Goal: Task Accomplishment & Management: Use online tool/utility

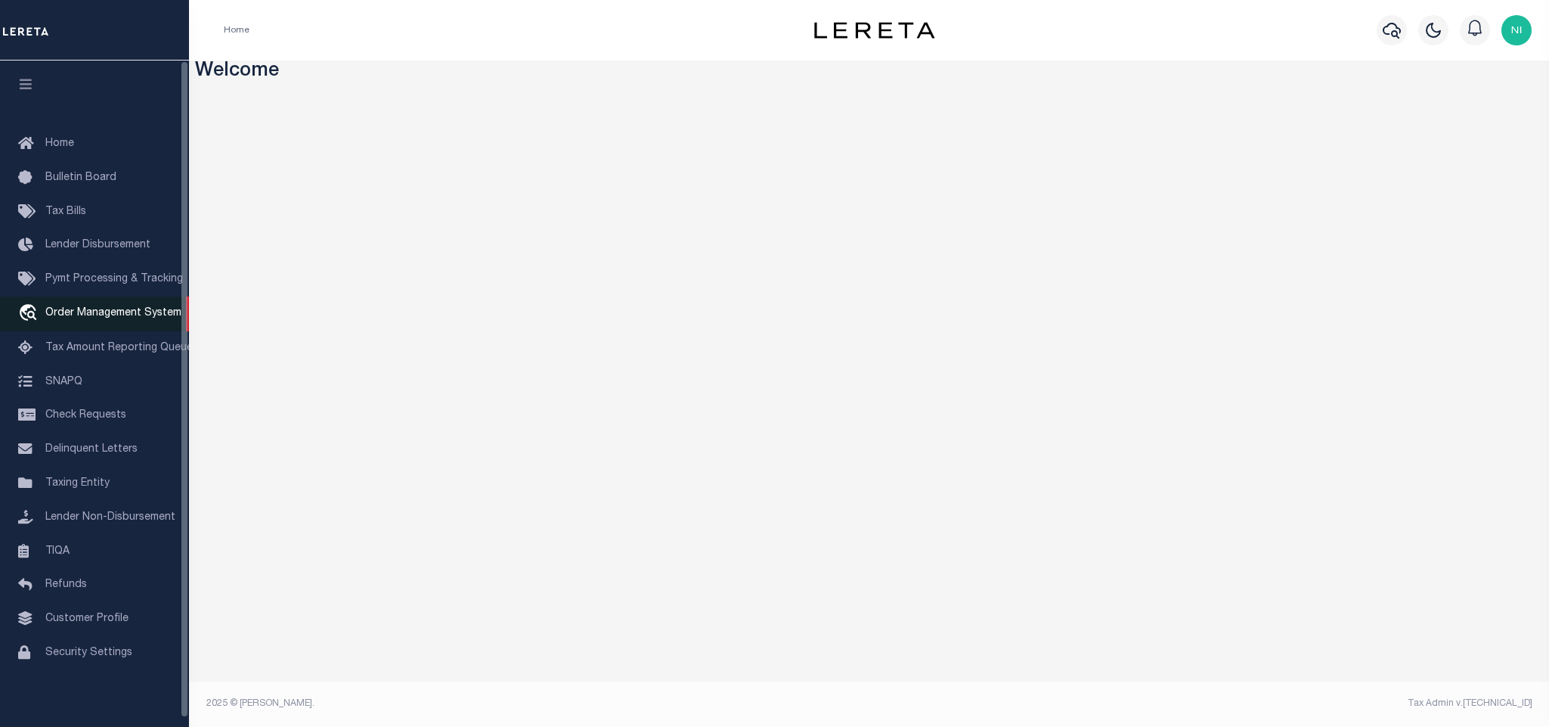
click at [125, 314] on span "Order Management System" at bounding box center [113, 313] width 136 height 11
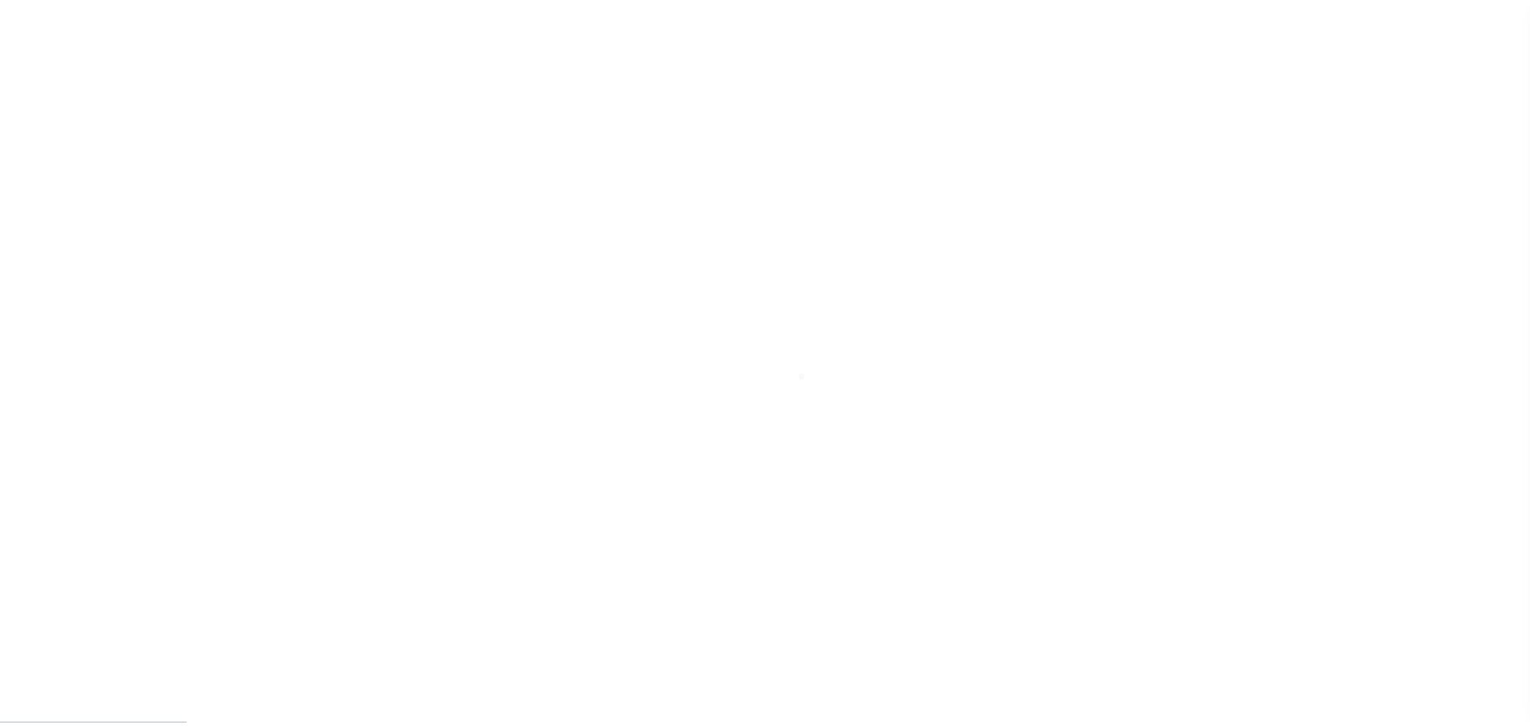
scroll to position [9, 0]
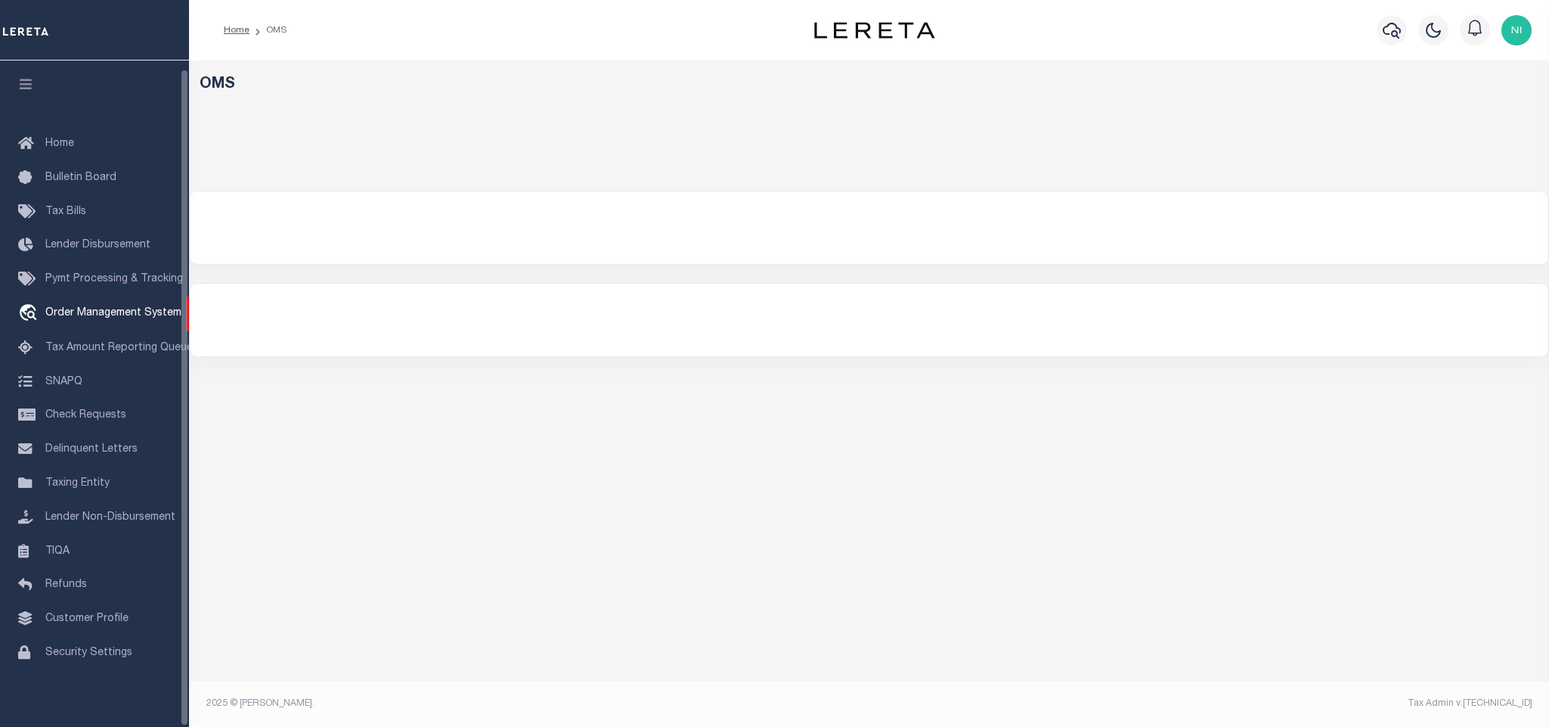
select select "200"
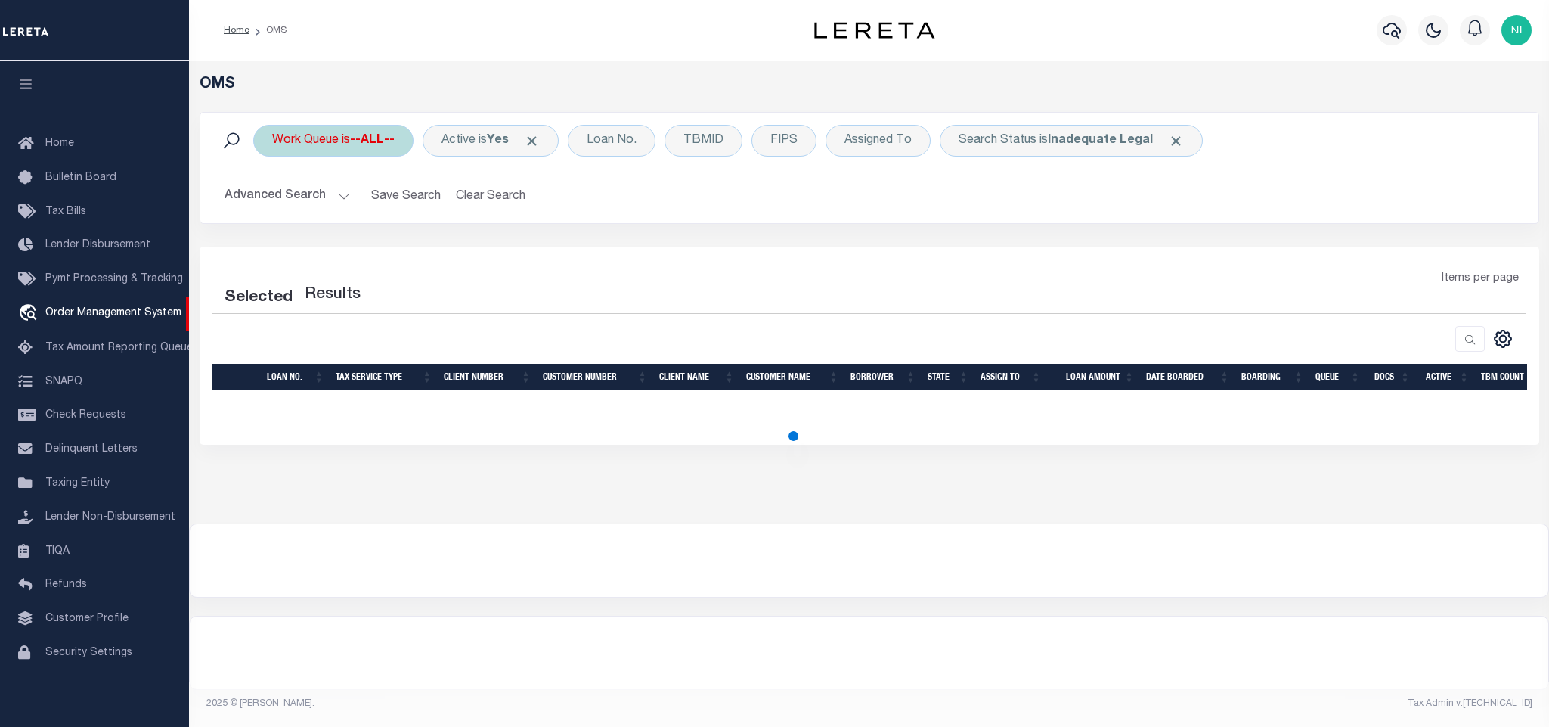
select select "200"
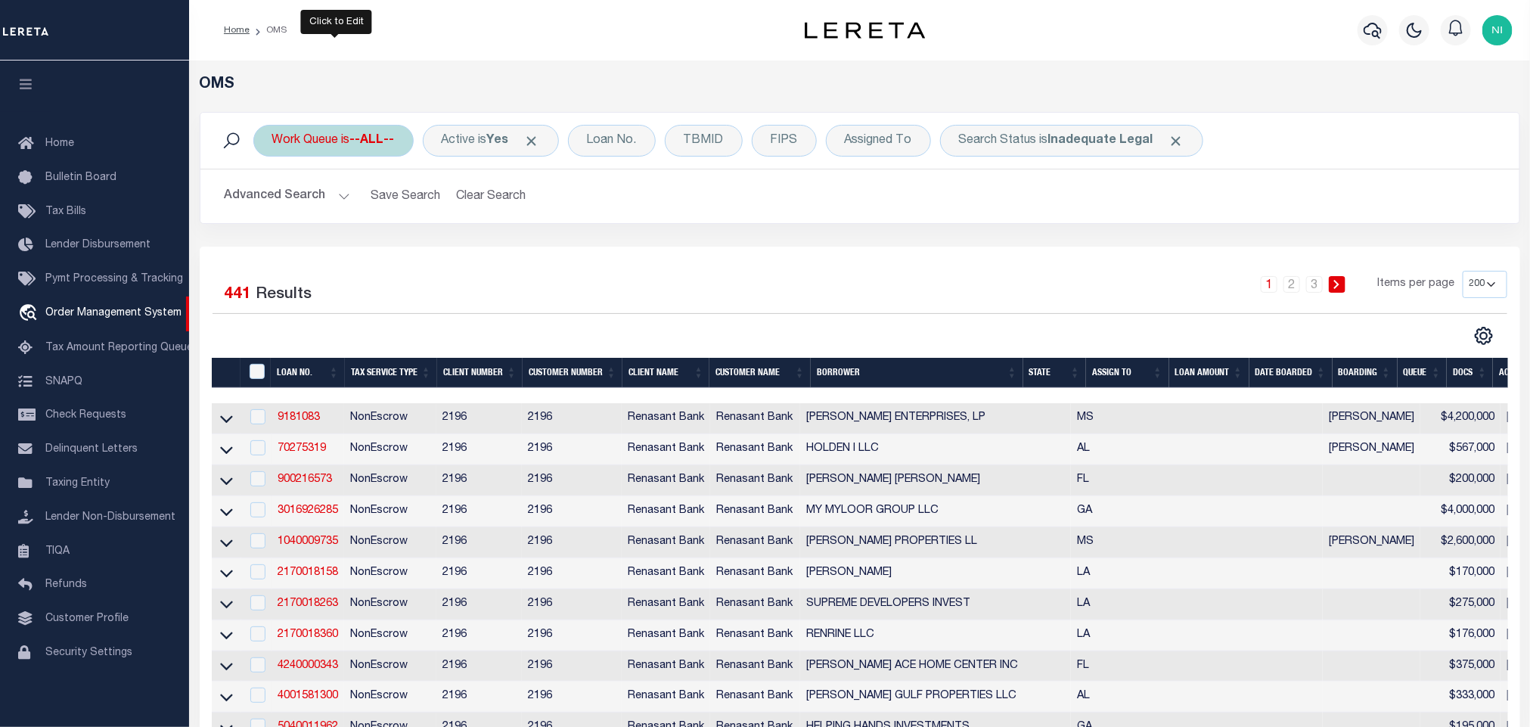
click at [339, 138] on div "Work Queue is --ALL--" at bounding box center [333, 141] width 160 height 32
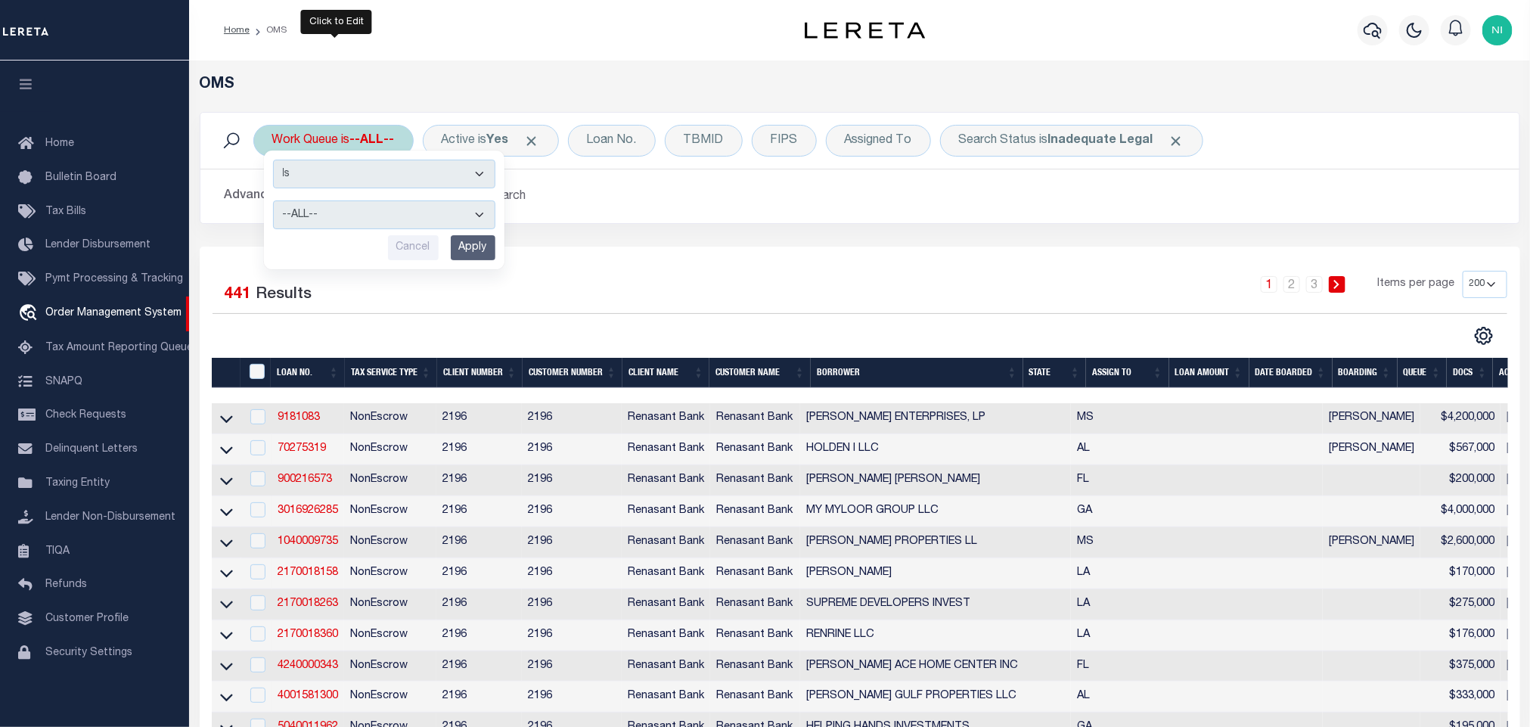
click at [349, 223] on select "--ALL-- factRSystems General ThoughtFocus" at bounding box center [384, 214] width 222 height 29
select select "FAC"
click at [273, 202] on select "--ALL-- factRSystems General ThoughtFocus" at bounding box center [384, 214] width 222 height 29
drag, startPoint x: 461, startPoint y: 247, endPoint x: 420, endPoint y: 284, distance: 55.2
click at [463, 247] on input "Apply" at bounding box center [473, 247] width 45 height 25
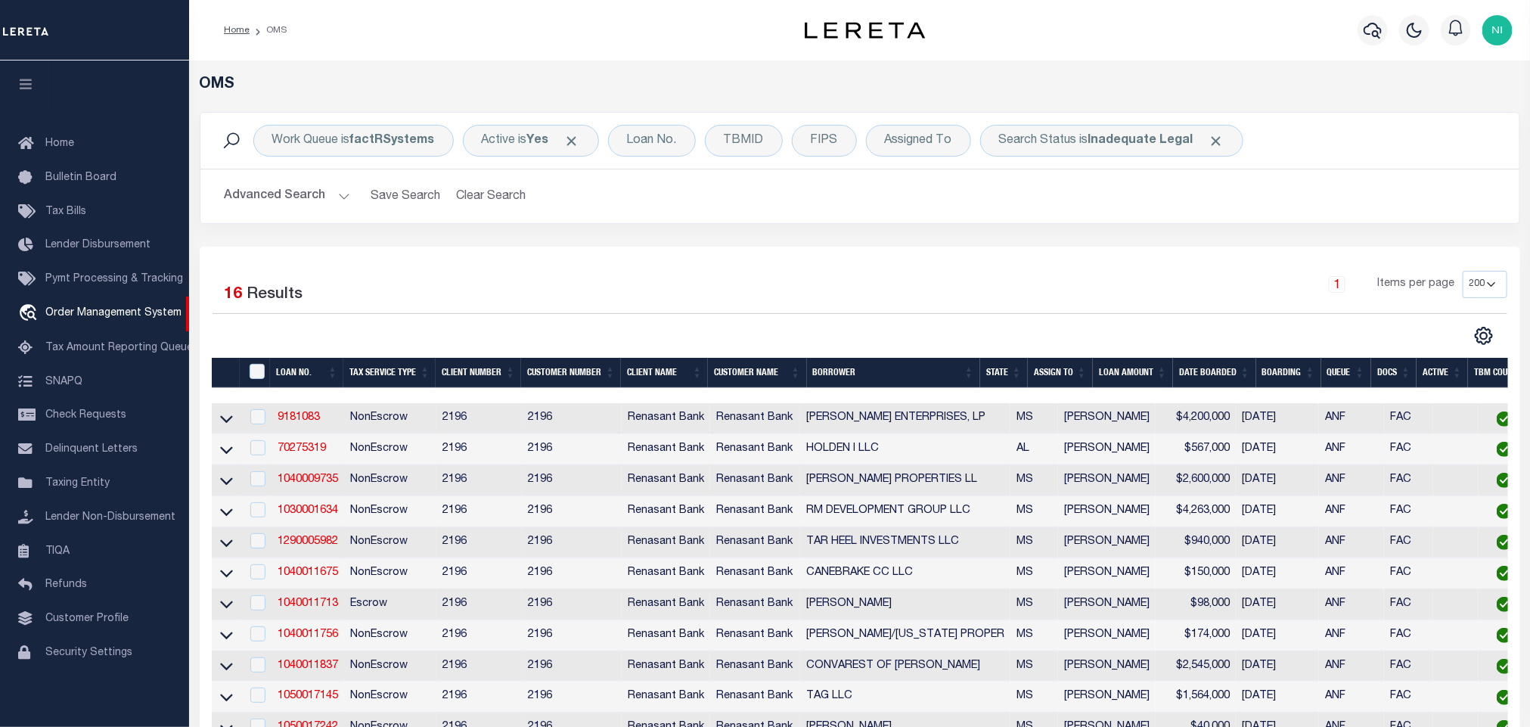
click at [321, 197] on button "Advanced Search" at bounding box center [288, 195] width 126 height 29
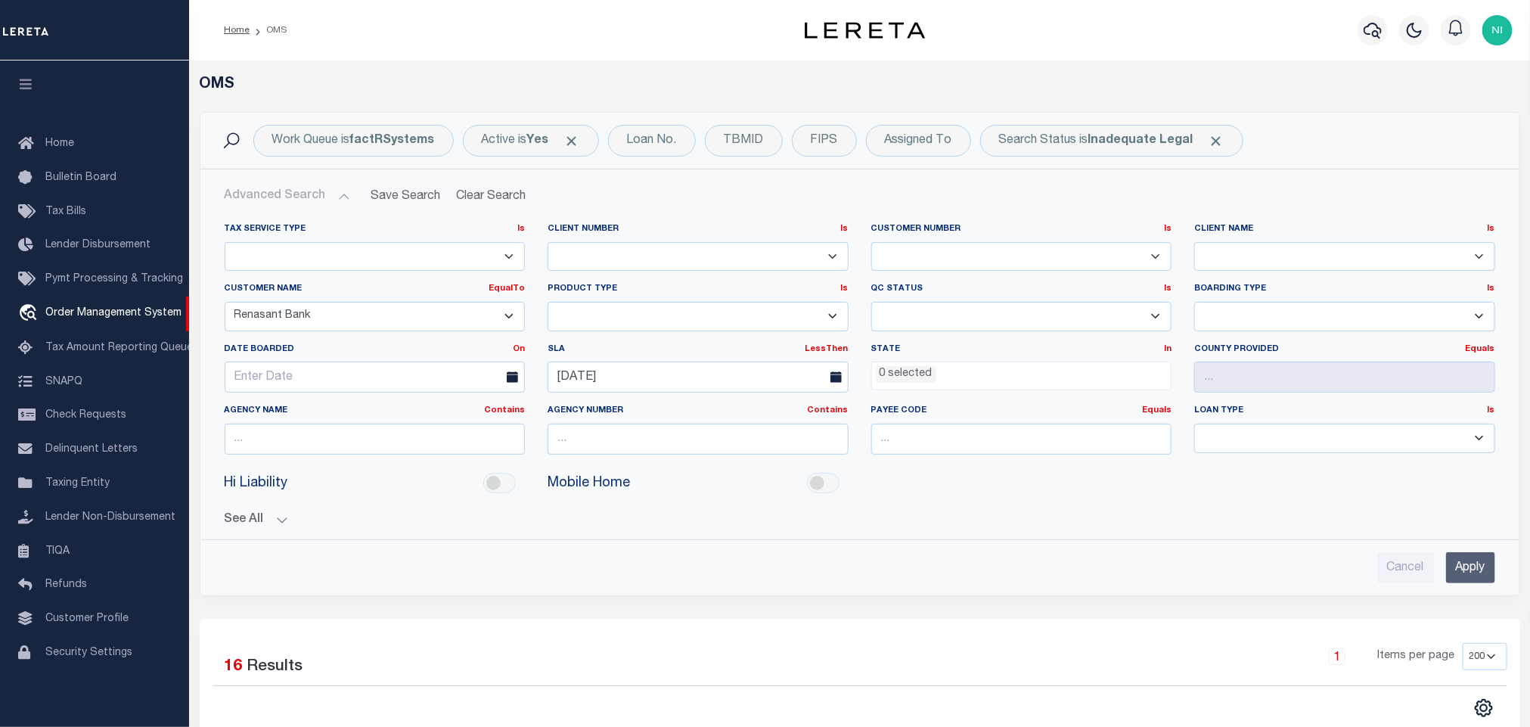
click at [371, 318] on select "Accumatch - Refunds ACM CGS IV-B-B LN LLC ACM CGS IV-B-B RE LLC ACM [US_STATE] …" at bounding box center [375, 316] width 301 height 29
select select
click at [225, 303] on select "Accumatch - Refunds ACM CGS IV-B-B LN LLC ACM CGS IV-B-B RE LLC ACM [US_STATE] …" at bounding box center [375, 316] width 301 height 29
click at [1472, 556] on div "Cancel Apply" at bounding box center [859, 561] width 1295 height 43
click at [1477, 566] on input "Apply" at bounding box center [1470, 567] width 49 height 31
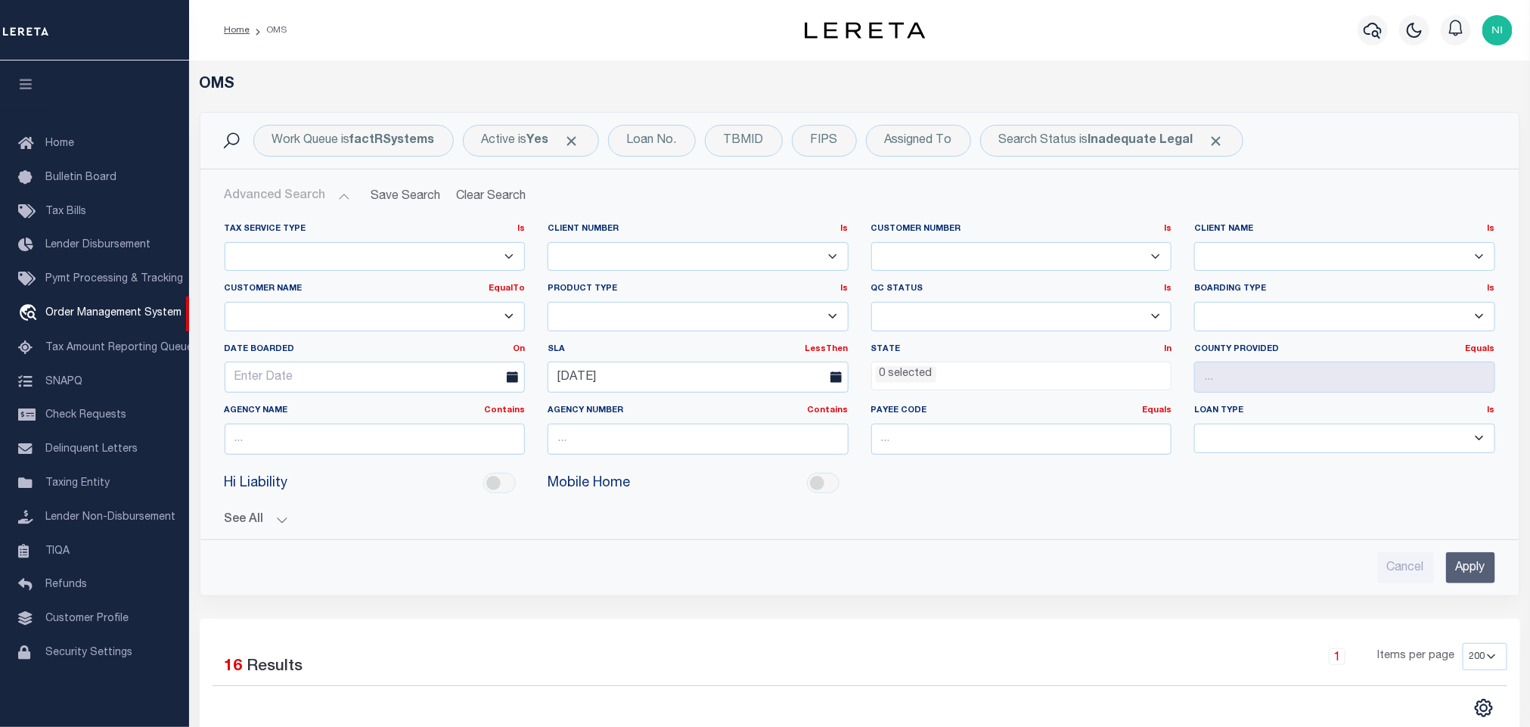
click at [1477, 566] on input "Apply" at bounding box center [1470, 567] width 49 height 31
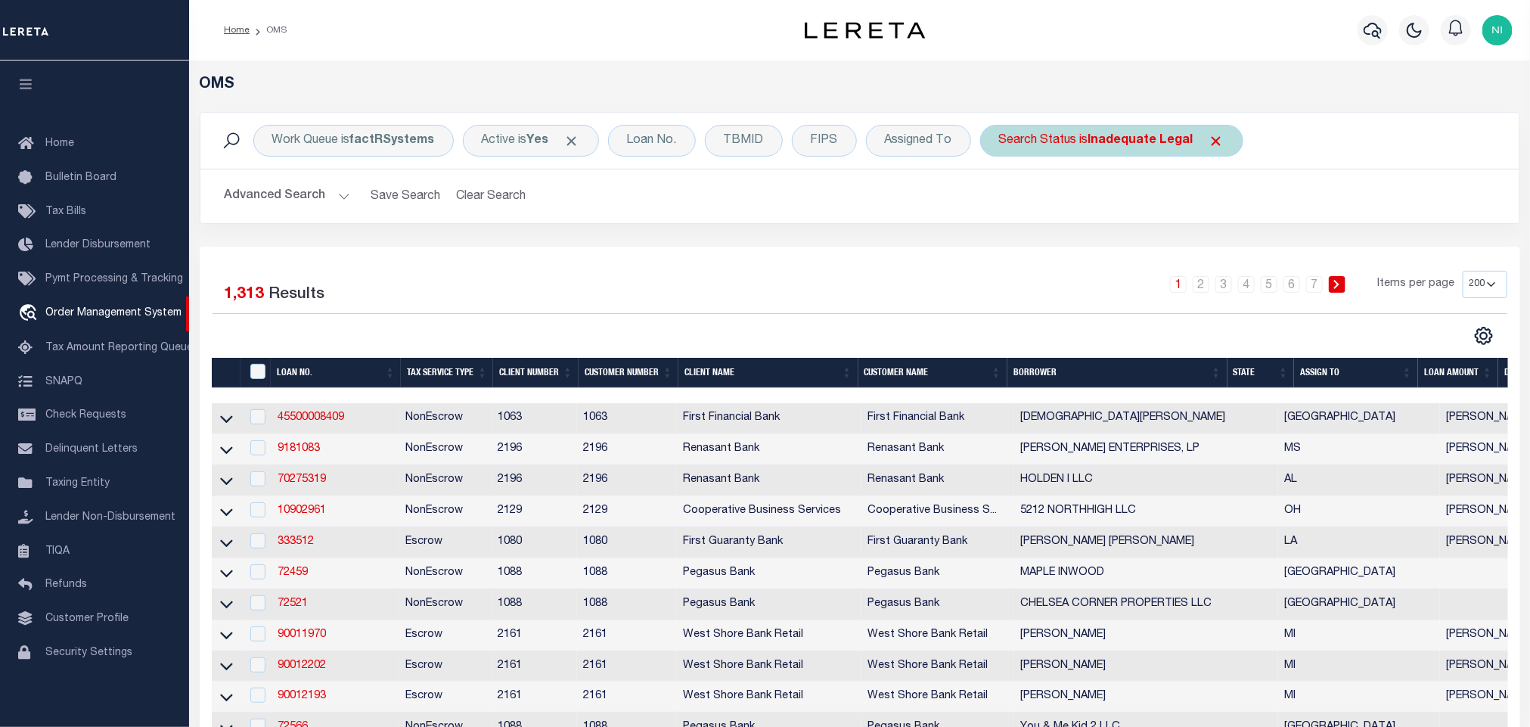
click at [1141, 138] on b "Inadequate Legal" at bounding box center [1140, 141] width 105 height 12
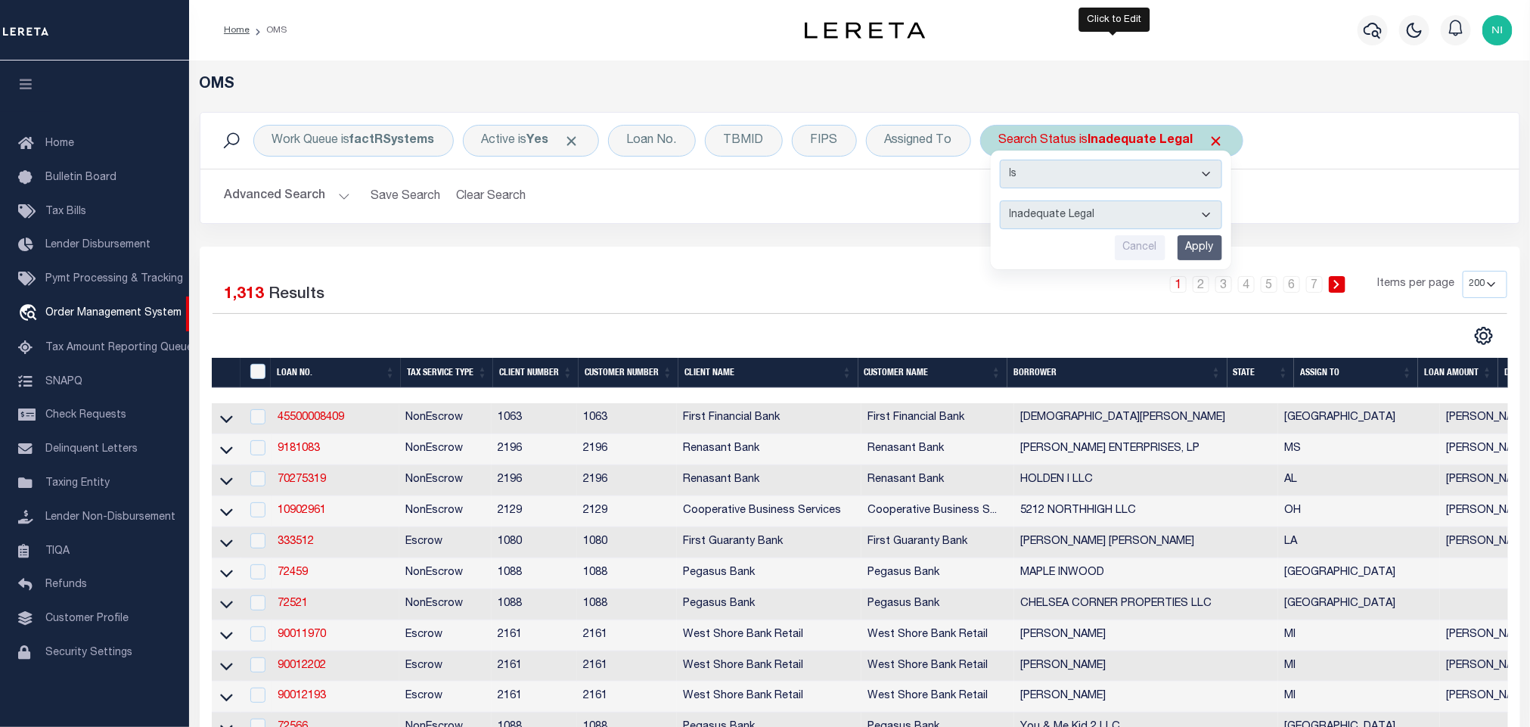
click at [1135, 211] on select "Automated Search Bad Parcel Complete Duplicate Parcel High Dollar Reporting In …" at bounding box center [1111, 214] width 222 height 29
select select "IP"
click at [1003, 202] on select "Automated Search Bad Parcel Complete Duplicate Parcel High Dollar Reporting In …" at bounding box center [1111, 214] width 222 height 29
click at [1200, 247] on input "Apply" at bounding box center [1199, 247] width 45 height 25
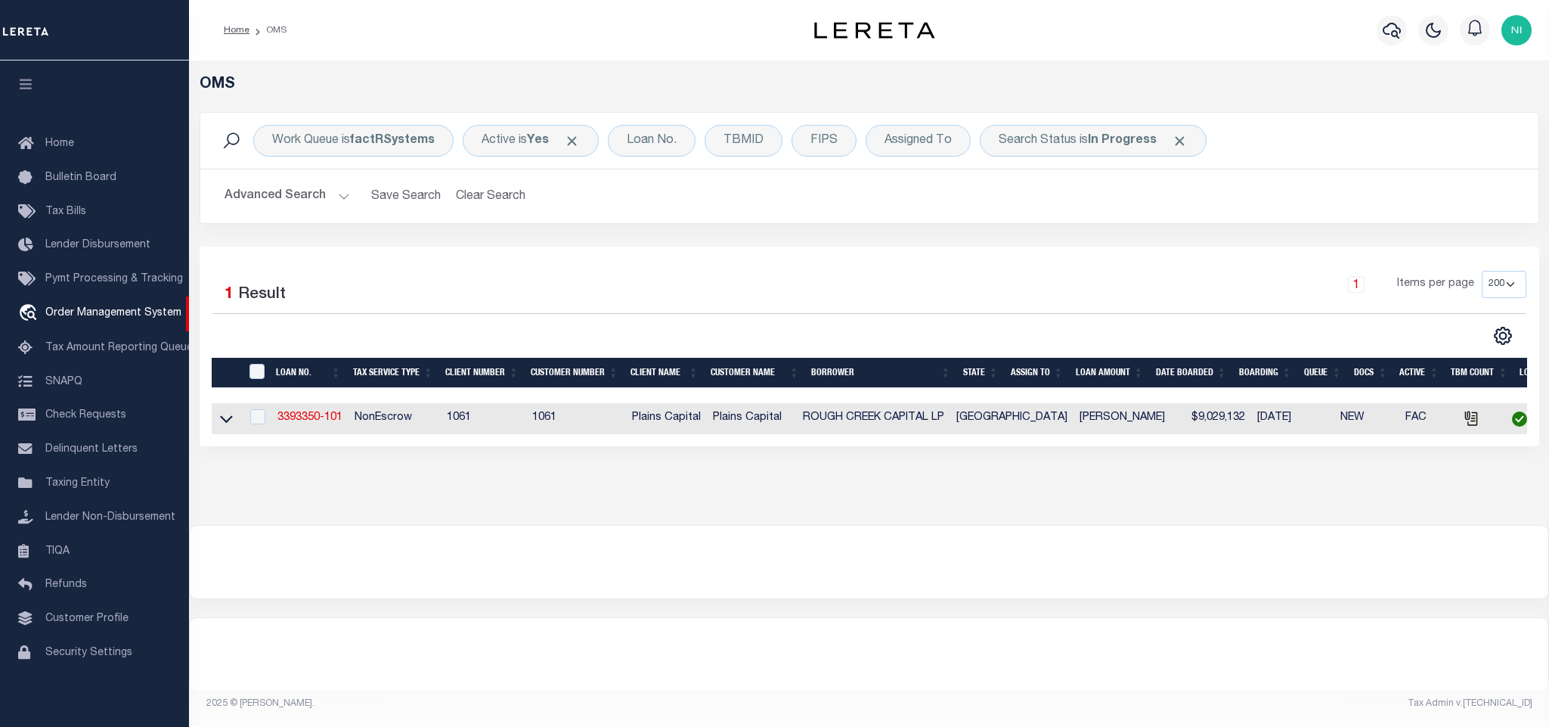
click at [316, 195] on button "Advanced Search" at bounding box center [288, 195] width 126 height 29
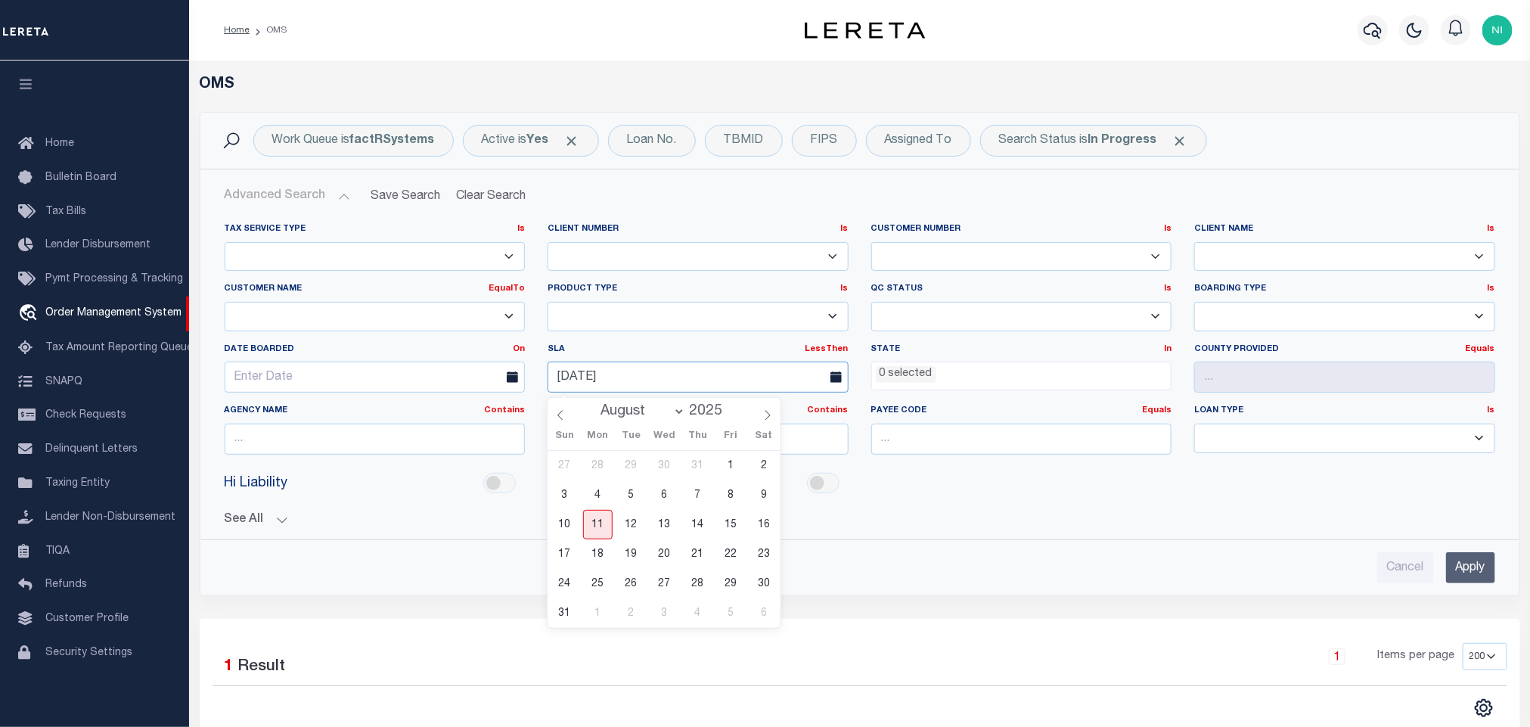
drag, startPoint x: 625, startPoint y: 370, endPoint x: 508, endPoint y: 365, distance: 116.5
click at [508, 365] on div "Tax Service Type Is Is Contains Escrow NonEscrow Client Number Is Is Contains 1…" at bounding box center [859, 344] width 1293 height 243
click at [830, 348] on link "LessThen" at bounding box center [826, 349] width 43 height 8
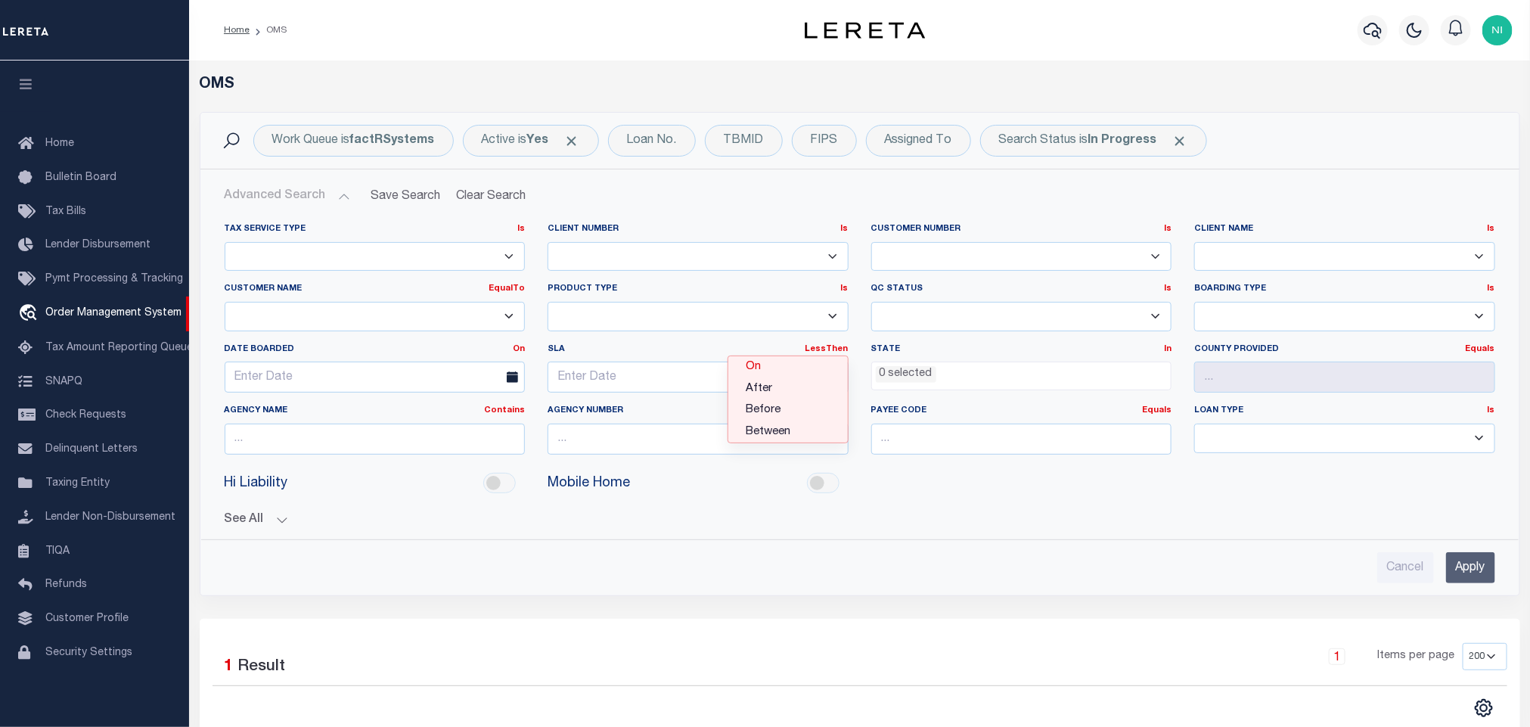
click at [796, 367] on link "On" at bounding box center [787, 367] width 119 height 22
click at [1180, 527] on button "See All" at bounding box center [860, 520] width 1270 height 14
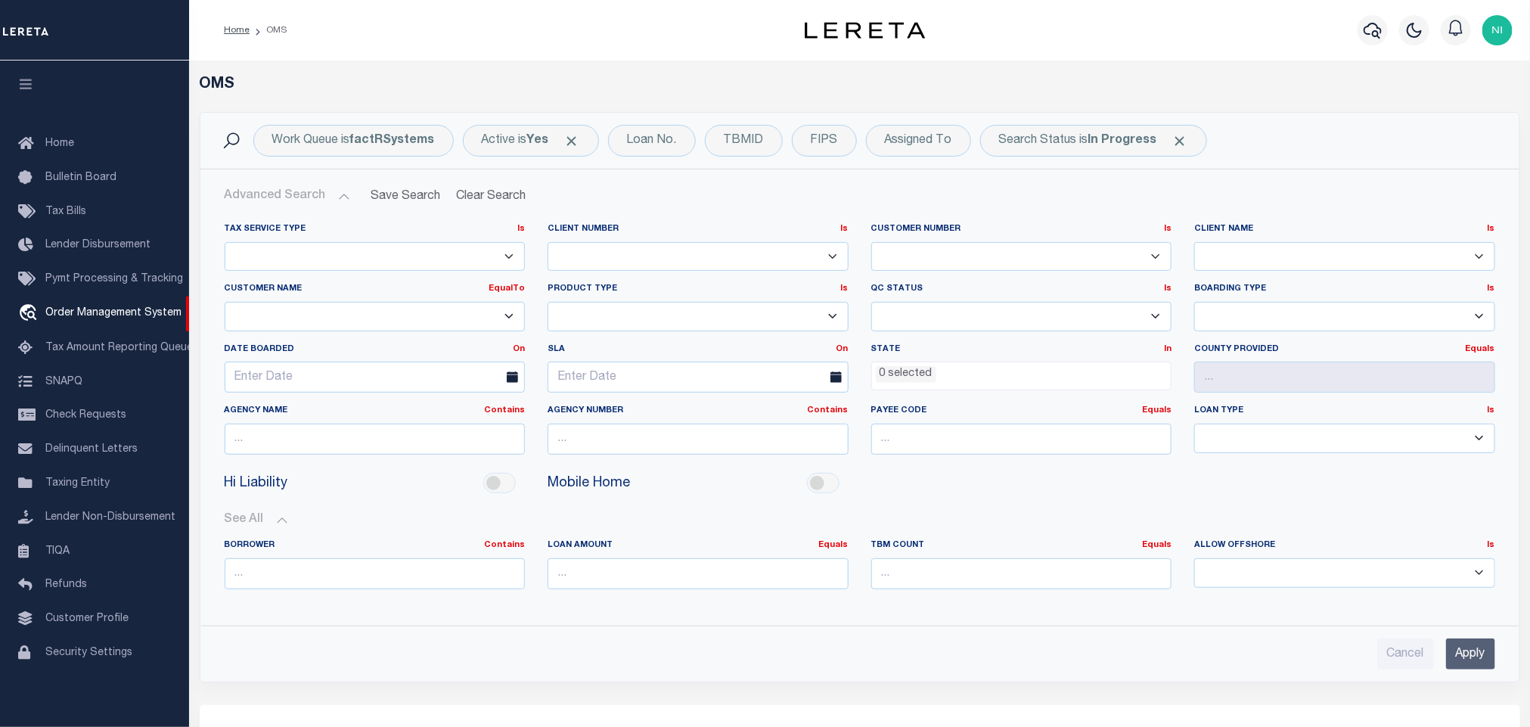
click at [1468, 647] on input "Apply" at bounding box center [1470, 653] width 49 height 31
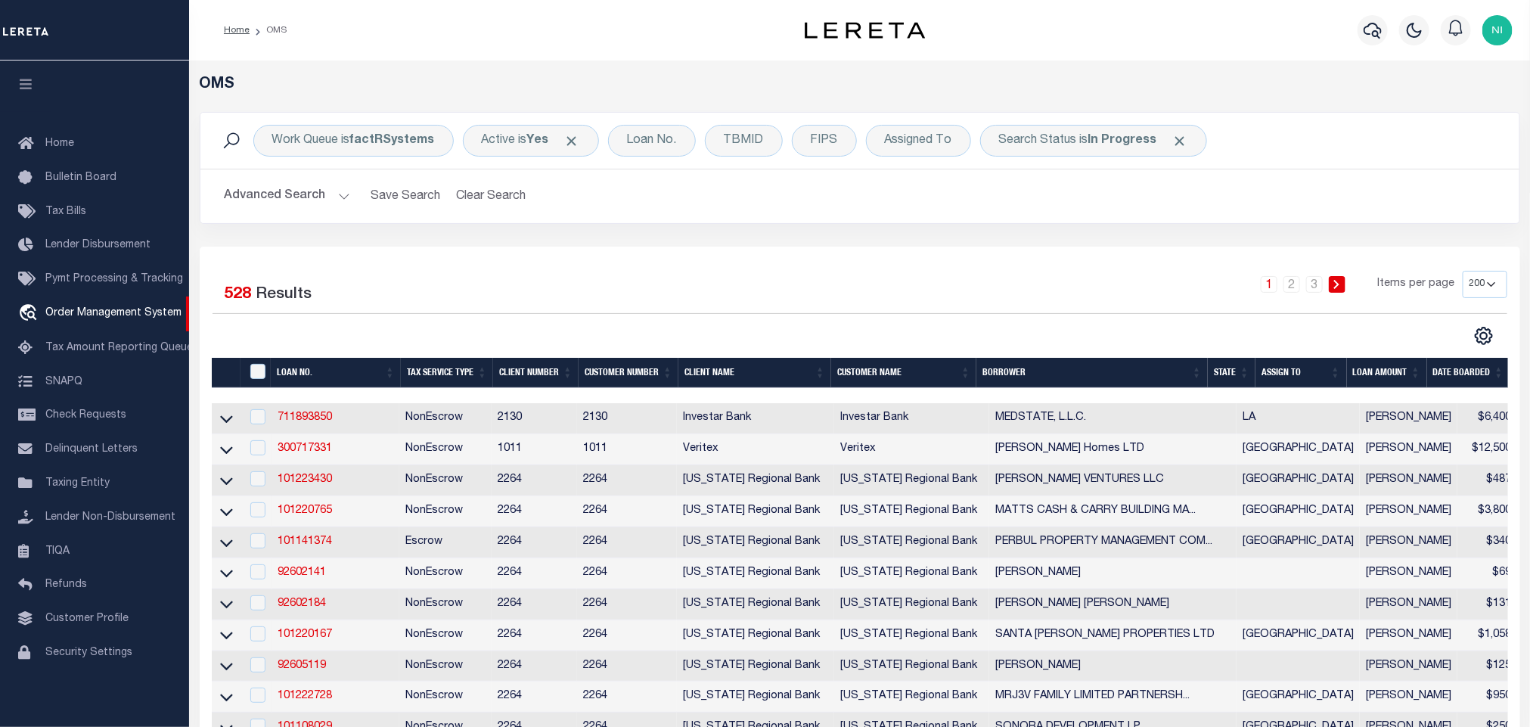
click at [966, 286] on div "1 2 3 Items per page 10 25 50 100 200" at bounding box center [1024, 290] width 966 height 39
click at [1087, 147] on div "Search Status is In Progress" at bounding box center [1093, 141] width 227 height 32
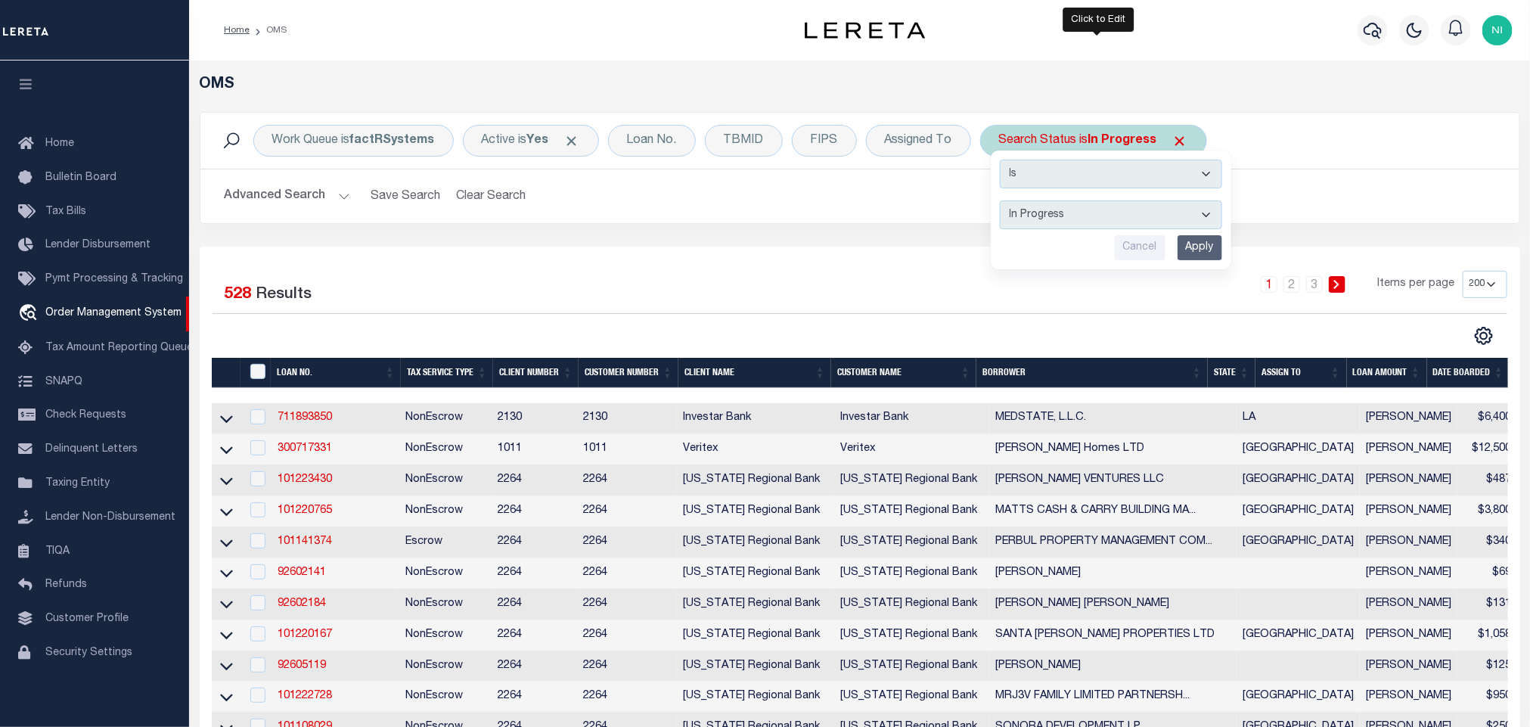
click at [1071, 221] on select "Automated Search Bad Parcel Complete Duplicate Parcel High Dollar Reporting In …" at bounding box center [1111, 214] width 222 height 29
select select "RD"
click at [1003, 202] on select "Automated Search Bad Parcel Complete Duplicate Parcel High Dollar Reporting In …" at bounding box center [1111, 214] width 222 height 29
click at [1212, 256] on input "Apply" at bounding box center [1199, 247] width 45 height 25
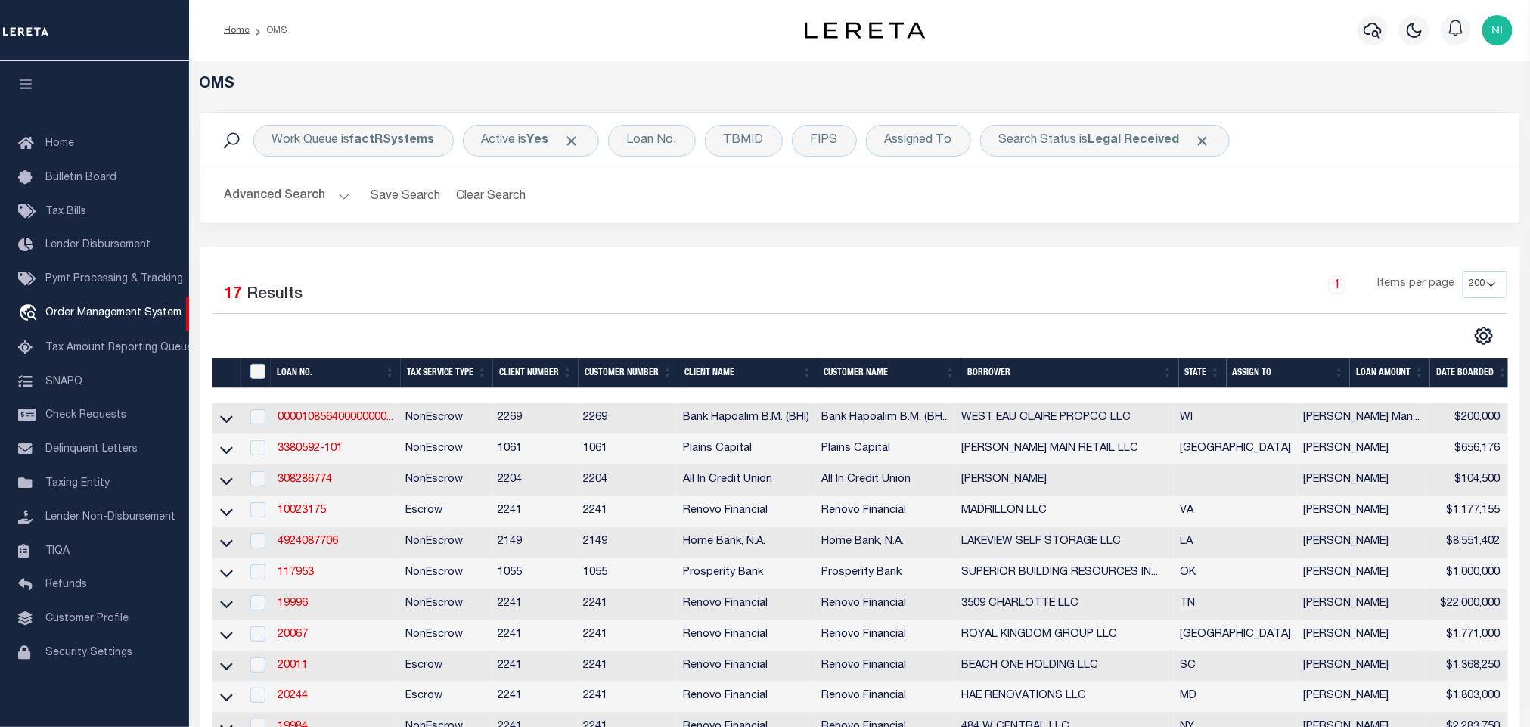
click at [637, 257] on div "Selected 17 Results 1 Items per page 10 25 50 100 200" at bounding box center [860, 594] width 1320 height 695
click at [1115, 150] on div "Search Status is Legal Received" at bounding box center [1105, 141] width 250 height 32
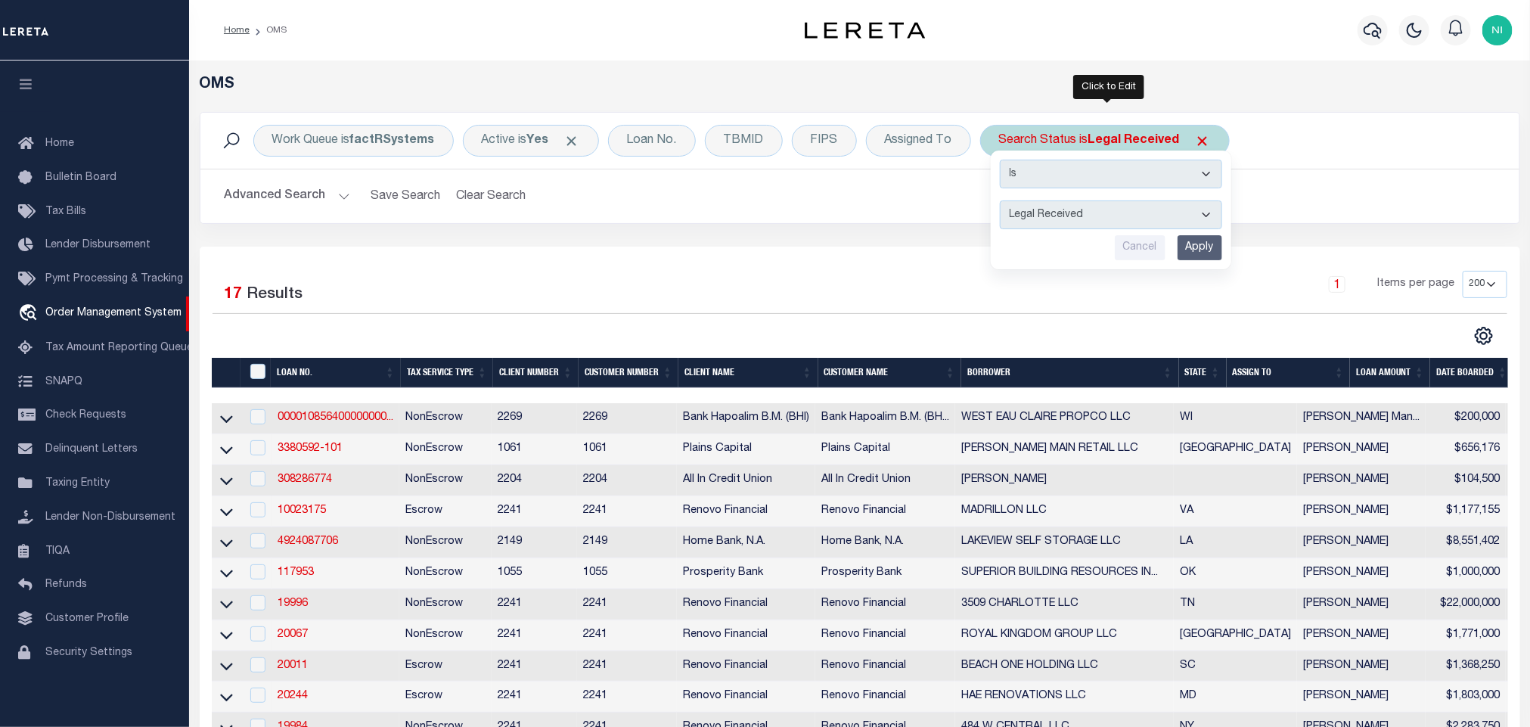
click at [1092, 216] on select "Automated Search Bad Parcel Complete Duplicate Parcel High Dollar Reporting In …" at bounding box center [1111, 214] width 222 height 29
select select "IP"
click at [1003, 202] on select "Automated Search Bad Parcel Complete Duplicate Parcel High Dollar Reporting In …" at bounding box center [1111, 214] width 222 height 29
click at [1196, 252] on input "Apply" at bounding box center [1199, 247] width 45 height 25
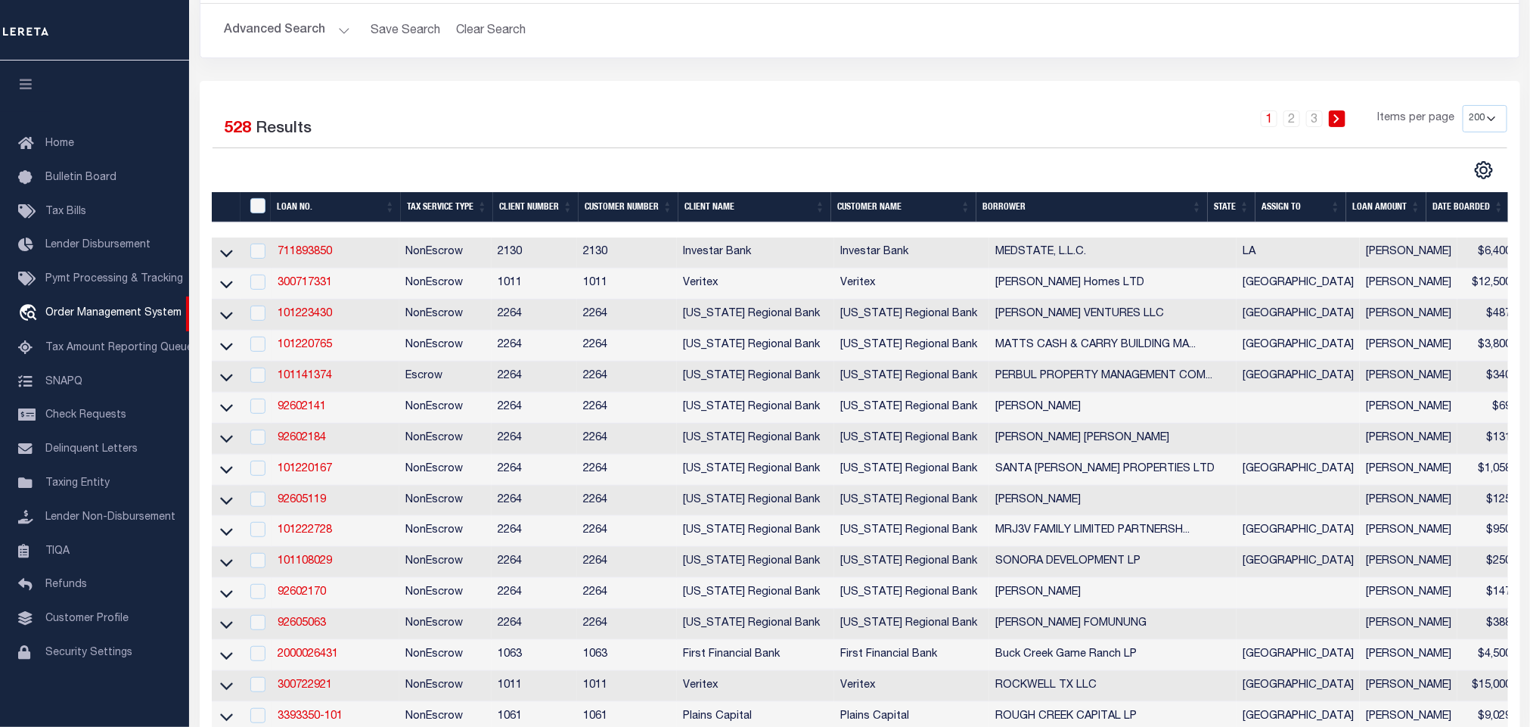
scroll to position [0, 0]
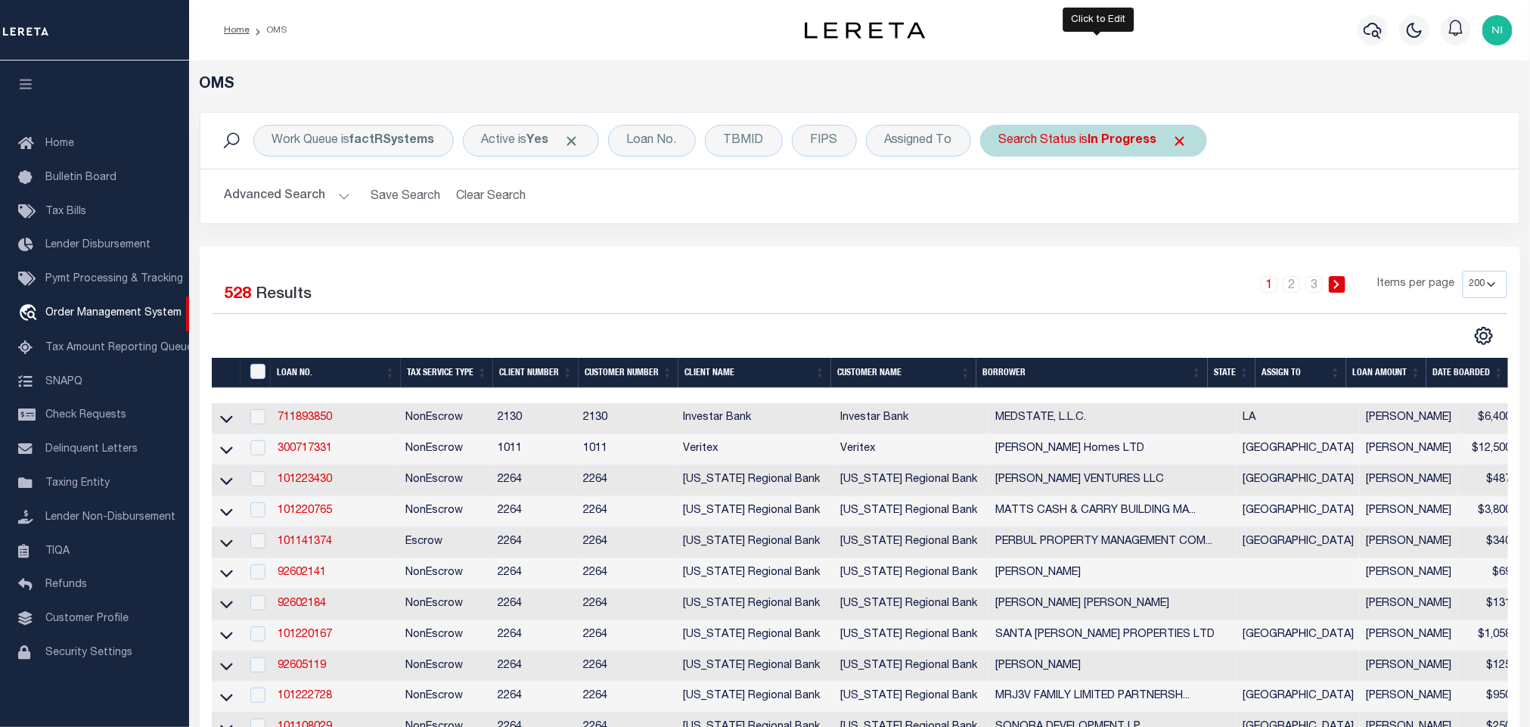
click at [1127, 132] on div "Search Status is In Progress" at bounding box center [1093, 141] width 227 height 32
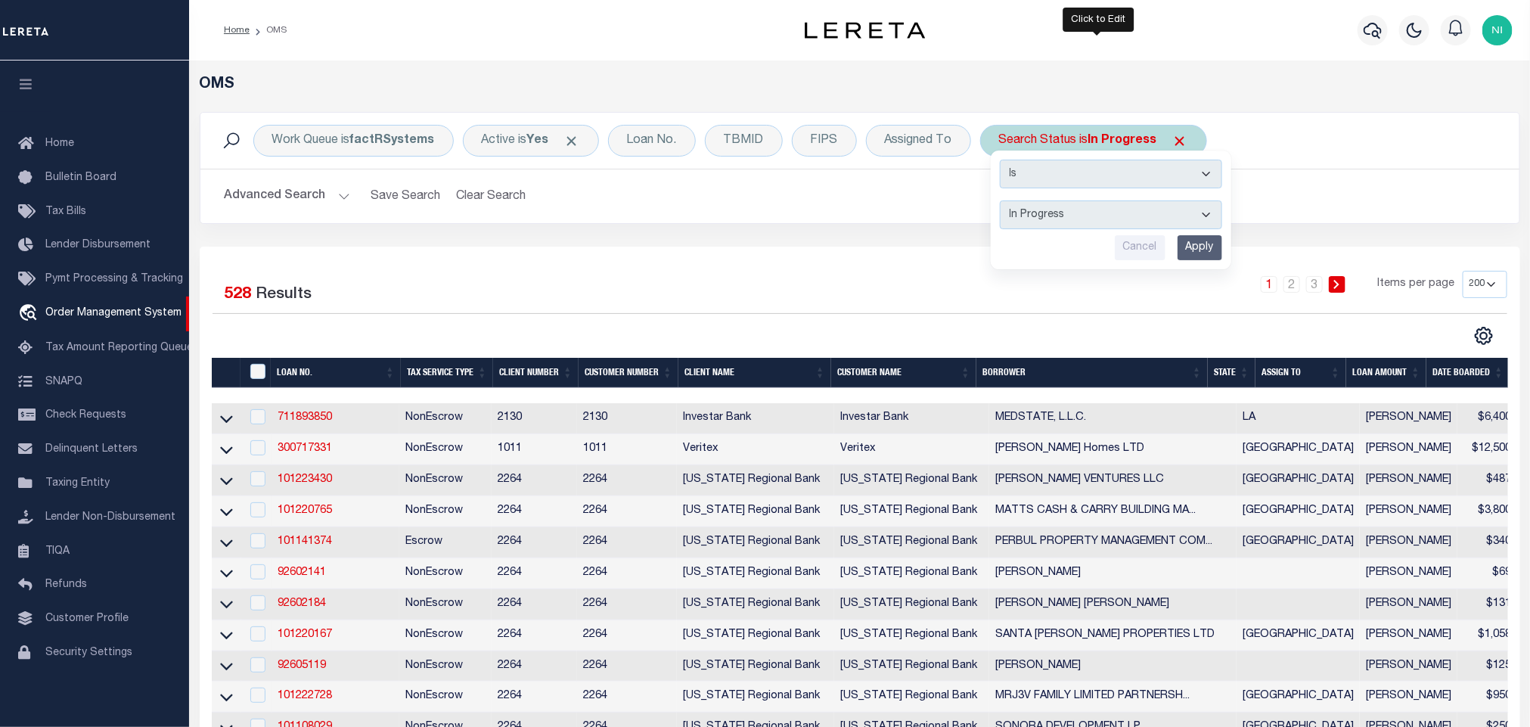
click at [1098, 218] on select "Automated Search Bad Parcel Complete Duplicate Parcel High Dollar Reporting In …" at bounding box center [1111, 214] width 222 height 29
select select "RD"
click at [1003, 202] on select "Automated Search Bad Parcel Complete Duplicate Parcel High Dollar Reporting In …" at bounding box center [1111, 214] width 222 height 29
click at [1202, 250] on input "Apply" at bounding box center [1199, 247] width 45 height 25
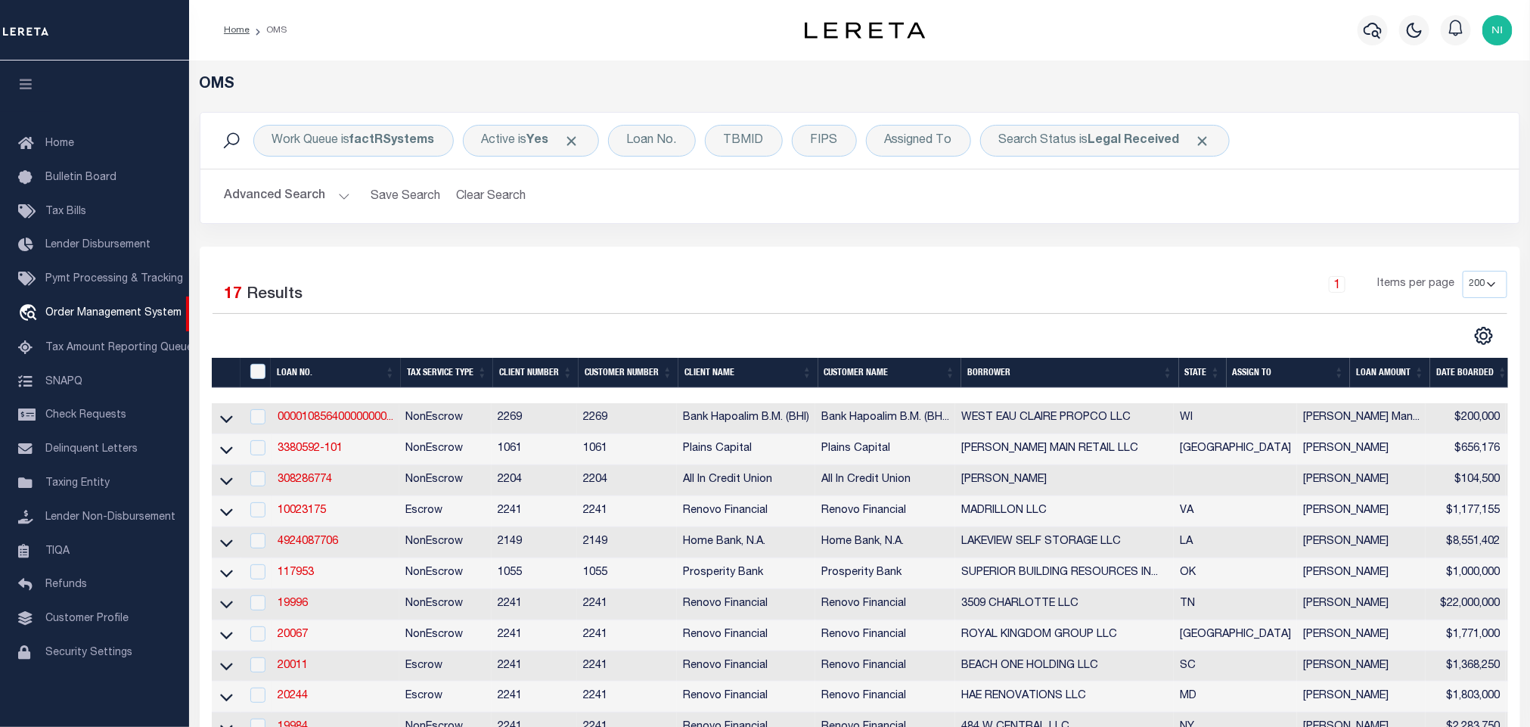
drag, startPoint x: 905, startPoint y: 248, endPoint x: 913, endPoint y: 234, distance: 15.6
click at [904, 248] on div "Selected 17 Results 1 Items per page 10 25 50 100 200" at bounding box center [860, 594] width 1320 height 695
click at [1239, 211] on h2 "Advanced Search Save Search Clear Search tblSearchTopScreen_dynamictable_____De…" at bounding box center [859, 195] width 1295 height 29
click at [595, 250] on div "Selected 17 Results 1 Items per page 10 25 50 100 200" at bounding box center [860, 594] width 1320 height 695
click at [559, 253] on div "Selected 17 Results 1 Items per page 10 25 50 100 200" at bounding box center [860, 594] width 1320 height 695
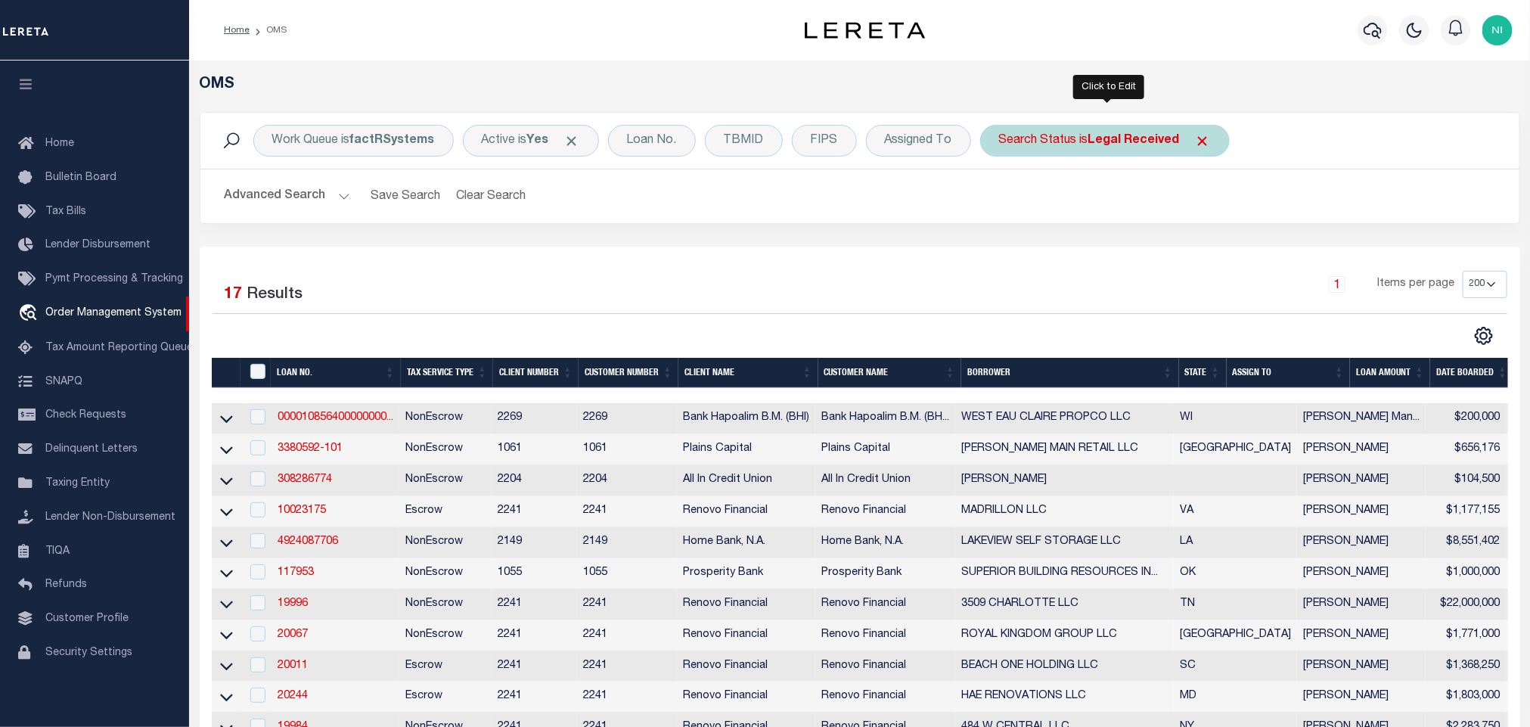
click at [1099, 148] on div "Search Status is Legal Received" at bounding box center [1105, 141] width 250 height 32
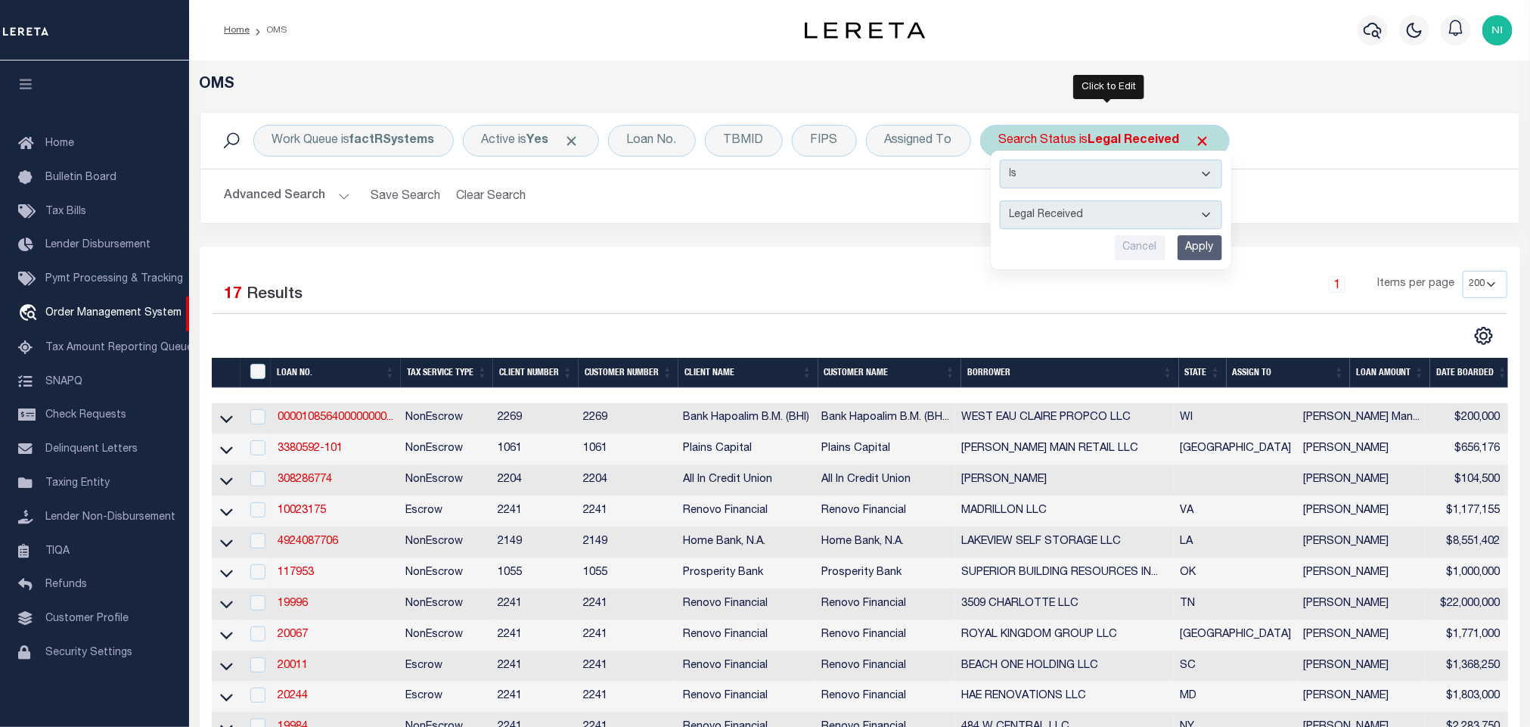
click at [1096, 216] on select "Automated Search Bad Parcel Complete Duplicate Parcel High Dollar Reporting In …" at bounding box center [1111, 214] width 222 height 29
select select "IP"
click at [1003, 202] on select "Automated Search Bad Parcel Complete Duplicate Parcel High Dollar Reporting In …" at bounding box center [1111, 214] width 222 height 29
click at [1198, 243] on input "Apply" at bounding box center [1199, 247] width 45 height 25
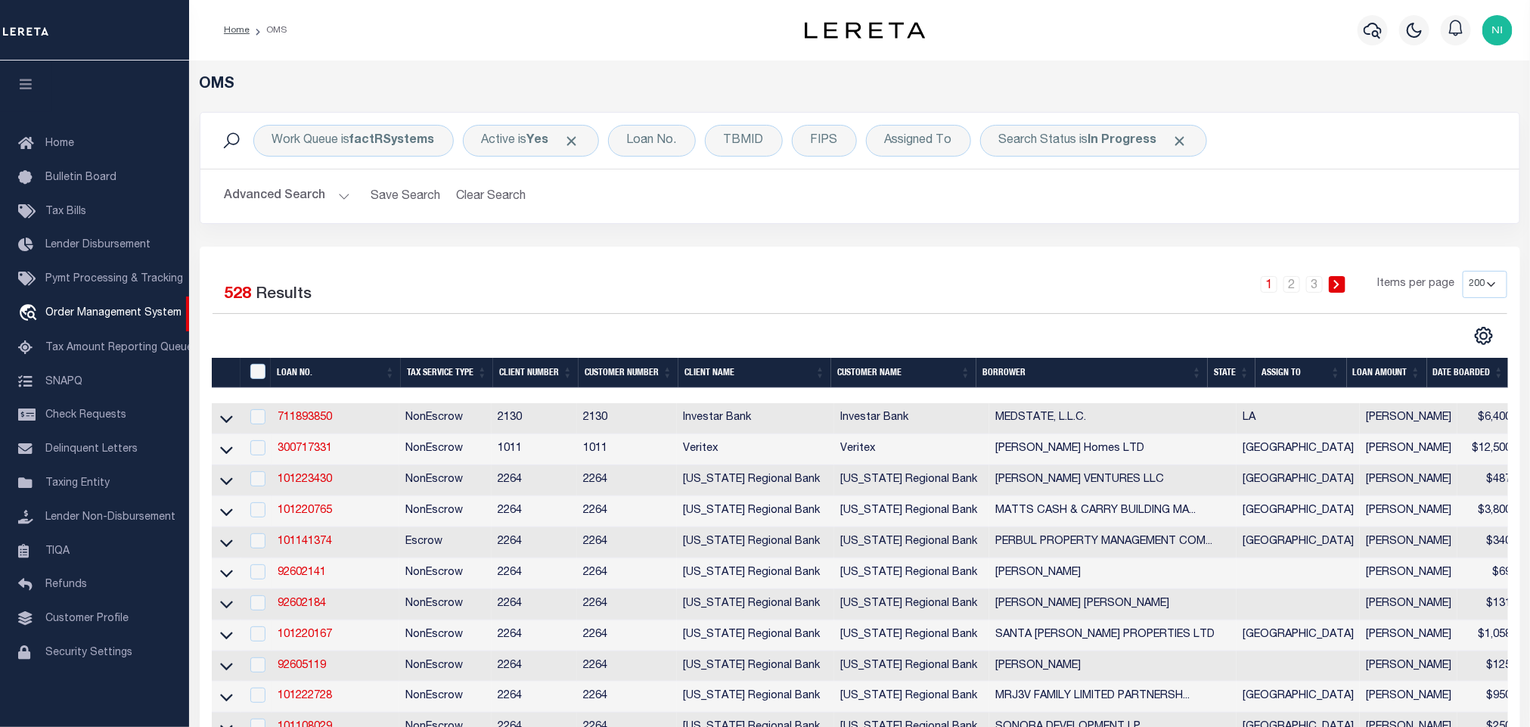
click at [1047, 230] on div "Work Queue is factRSystems Active is Yes Loan No. TBMID FIPS Assigned To Search…" at bounding box center [859, 179] width 1343 height 135
click at [1099, 148] on div "Search Status is In Progress" at bounding box center [1093, 141] width 227 height 32
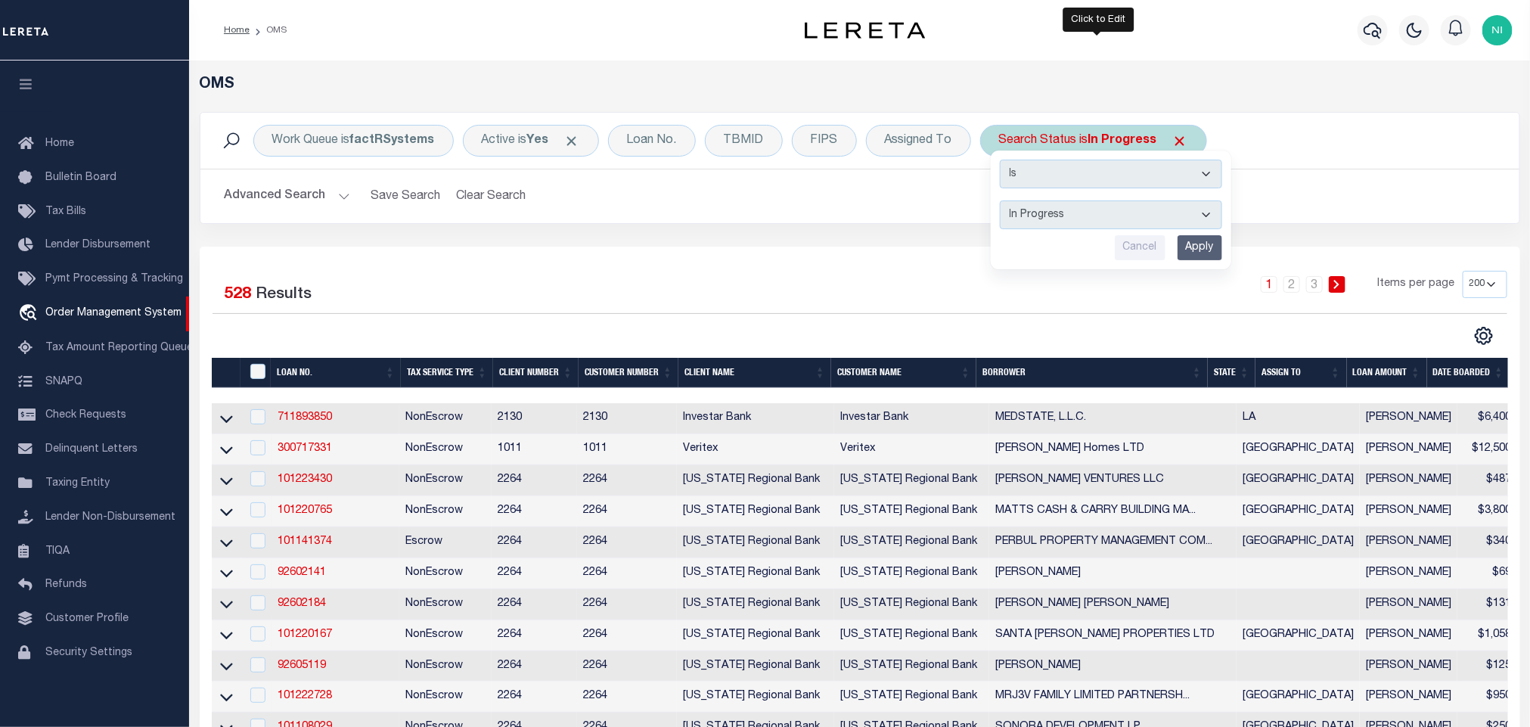
click at [1089, 221] on select "Automated Search Bad Parcel Complete Duplicate Parcel High Dollar Reporting In …" at bounding box center [1111, 214] width 222 height 29
select select "QC"
click at [1003, 202] on select "Automated Search Bad Parcel Complete Duplicate Parcel High Dollar Reporting In …" at bounding box center [1111, 214] width 222 height 29
click at [1187, 257] on input "Apply" at bounding box center [1199, 247] width 45 height 25
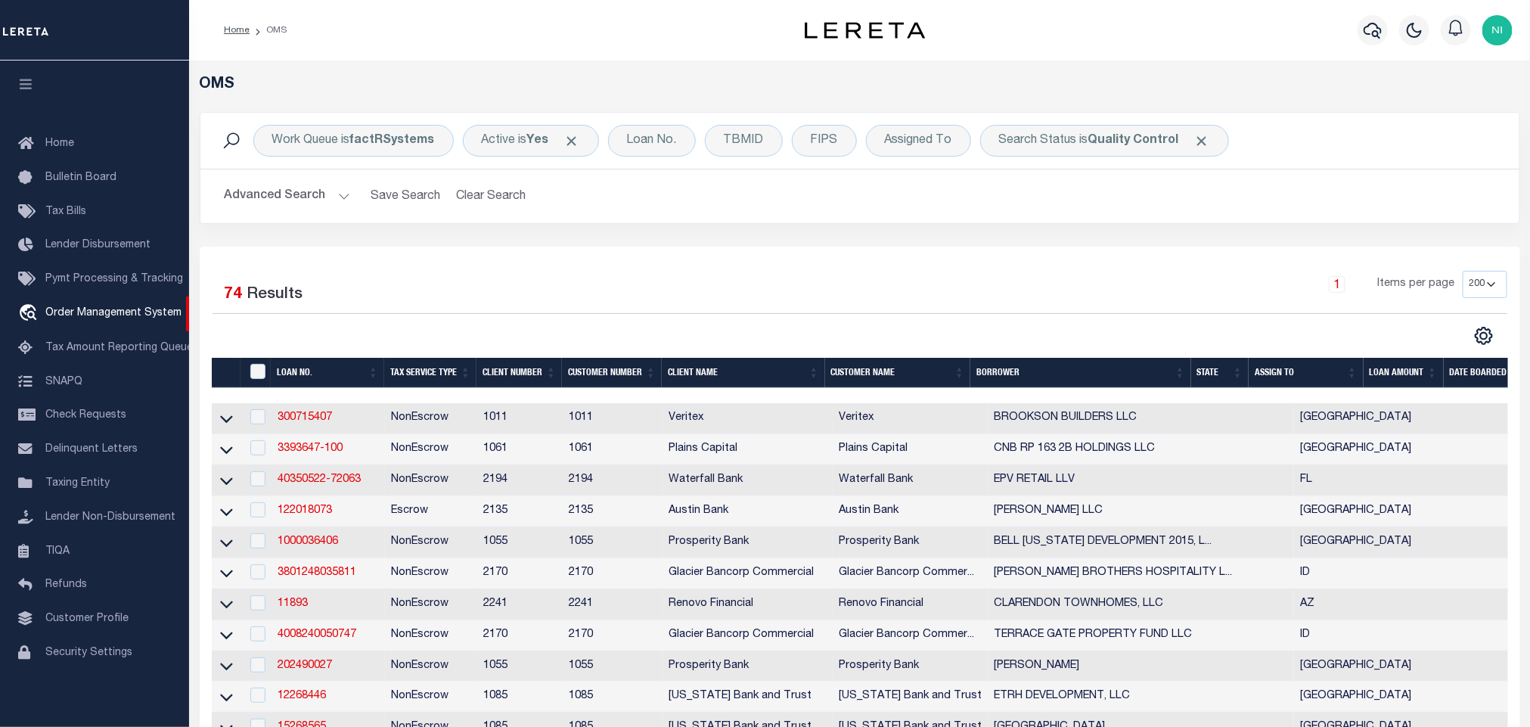
click at [794, 246] on div "Work Queue is factRSystems Active is Yes Loan No. TBMID FIPS Assigned To Search…" at bounding box center [859, 179] width 1343 height 135
click at [801, 237] on div "Work Queue is factRSystems Active is Yes Loan No. TBMID FIPS Assigned To Search…" at bounding box center [859, 179] width 1343 height 135
click at [1103, 141] on b "Quality Control" at bounding box center [1133, 141] width 91 height 12
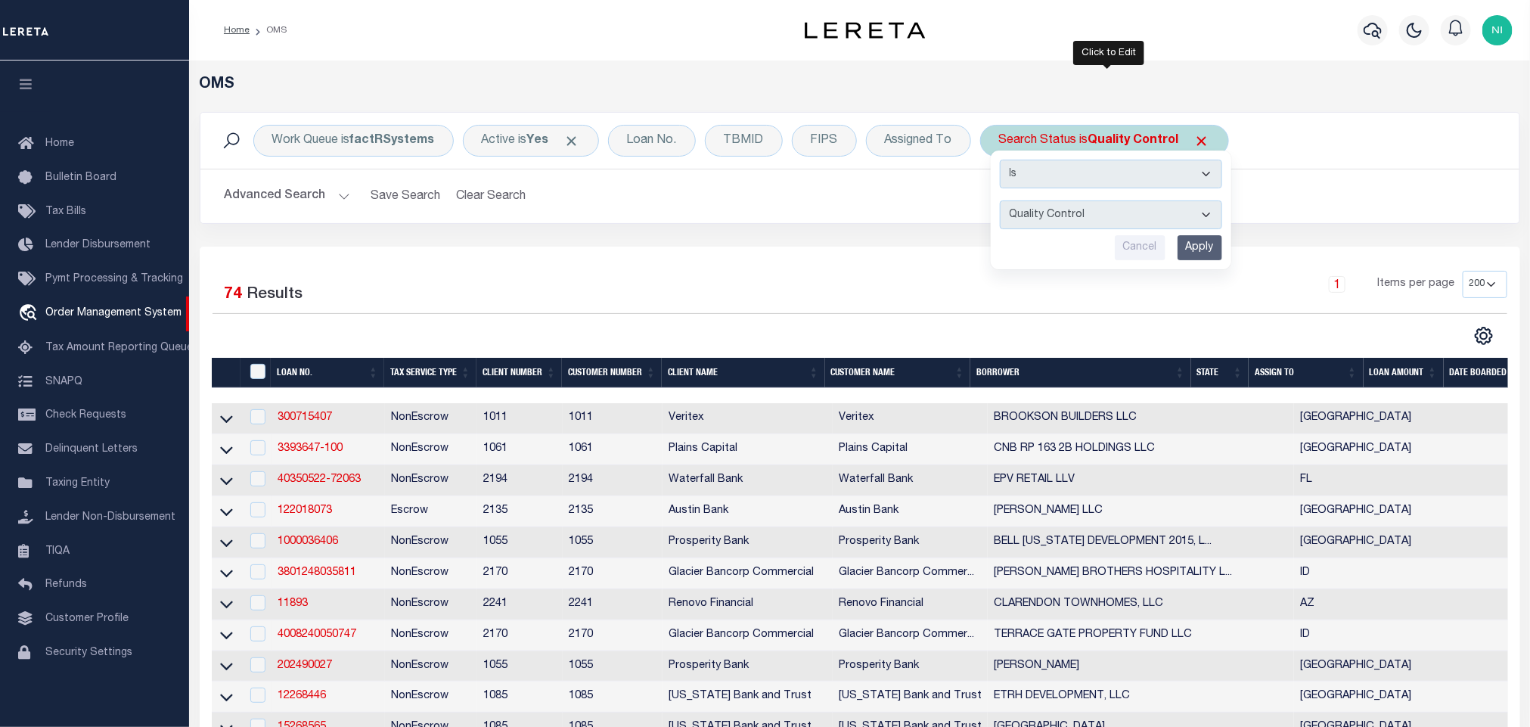
click at [1092, 218] on select "Automated Search Bad Parcel Complete Duplicate Parcel High Dollar Reporting In …" at bounding box center [1111, 214] width 222 height 29
select select "RD"
click at [1003, 202] on select "Automated Search Bad Parcel Complete Duplicate Parcel High Dollar Reporting In …" at bounding box center [1111, 214] width 222 height 29
click at [1199, 243] on input "Apply" at bounding box center [1199, 247] width 45 height 25
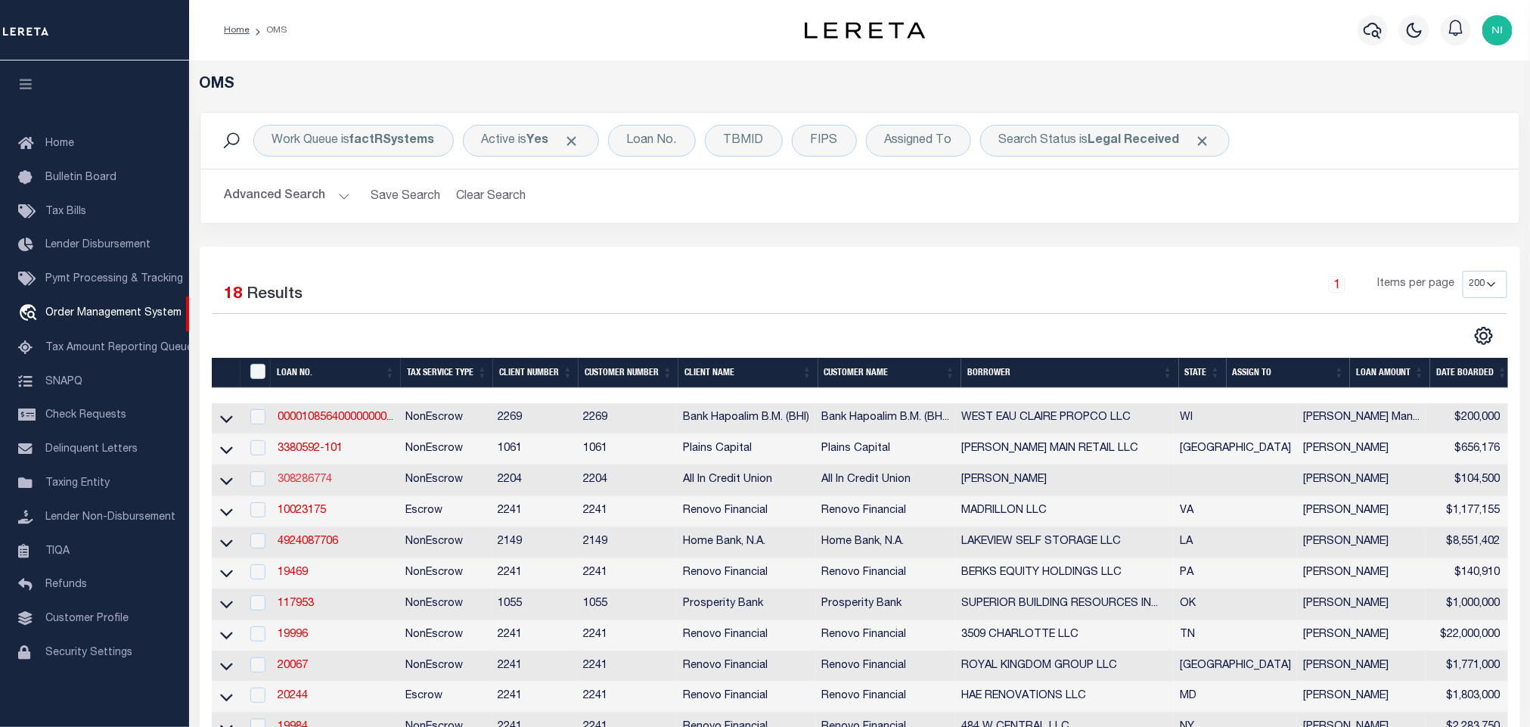
click at [315, 479] on link "308286774" at bounding box center [305, 479] width 54 height 11
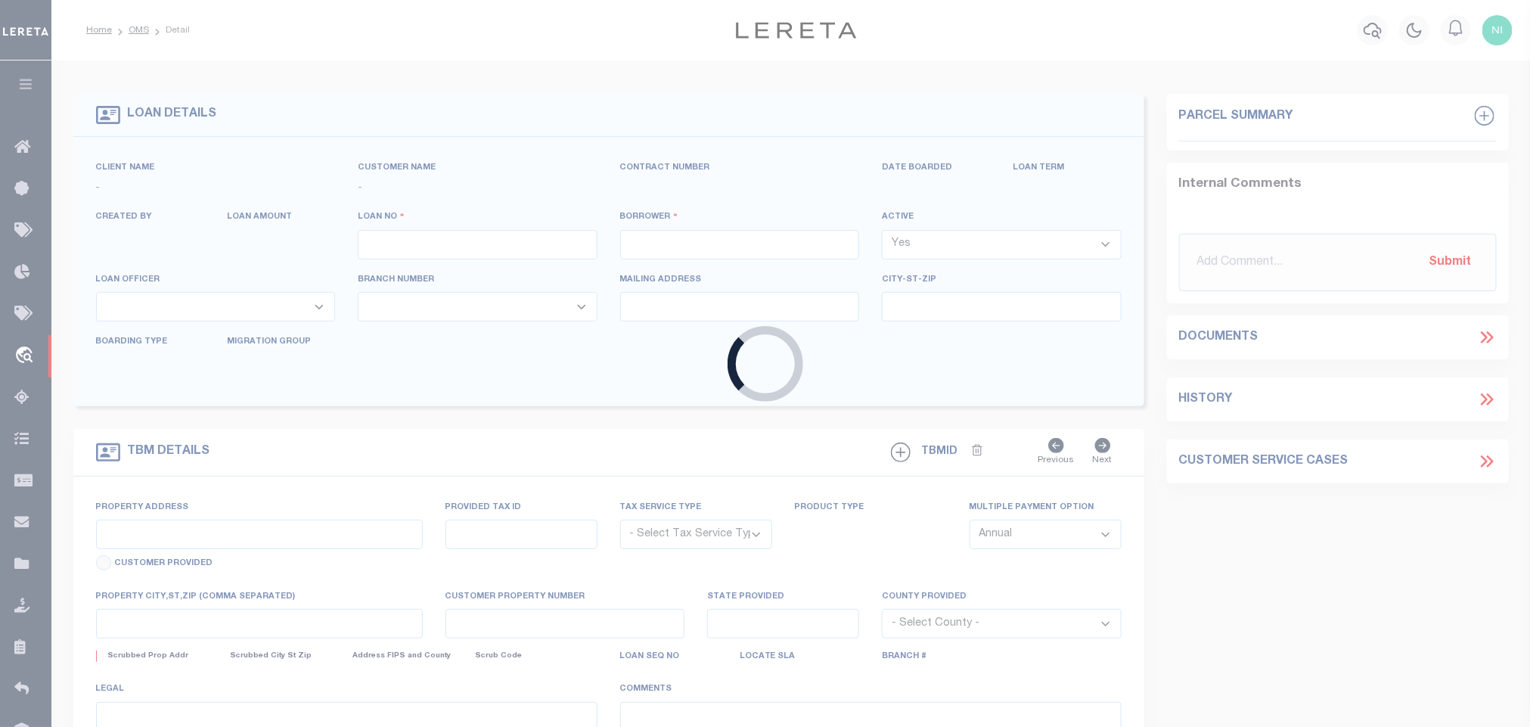
type input "308286774"
type input "[PERSON_NAME]"
select select
type input "[DATE]"
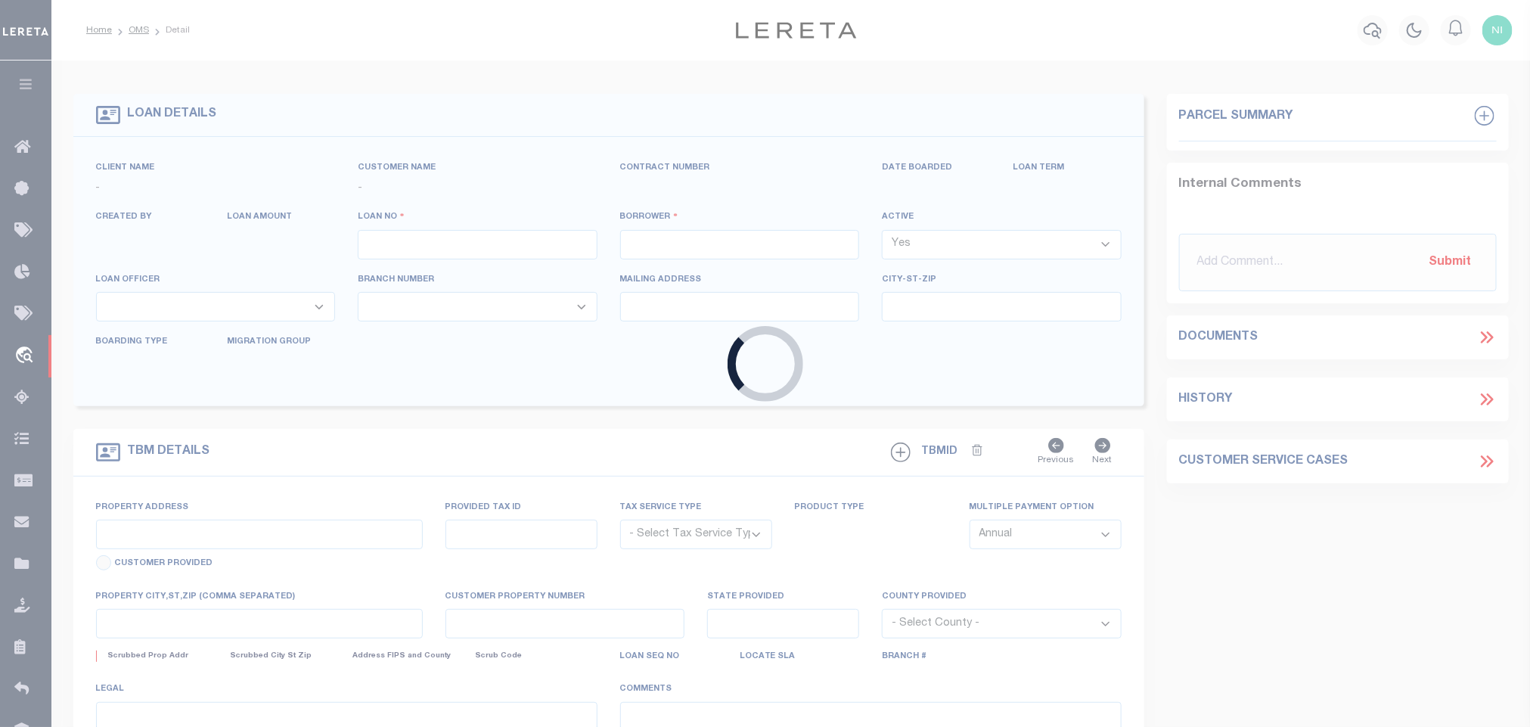
select select "10"
select select "NonEscrow"
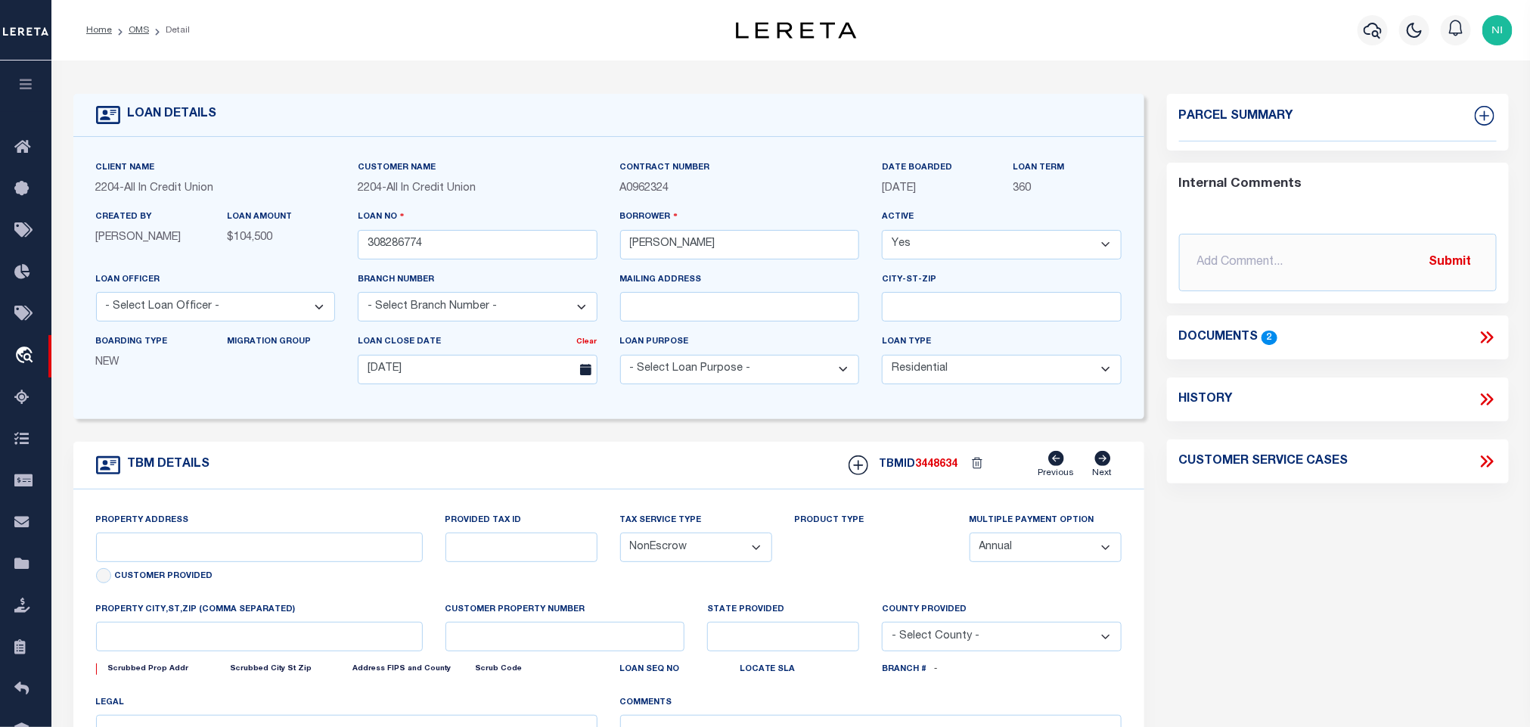
type input "[GEOGRAPHIC_DATA][PERSON_NAME]"
select select
type input "Dothan AL 36303"
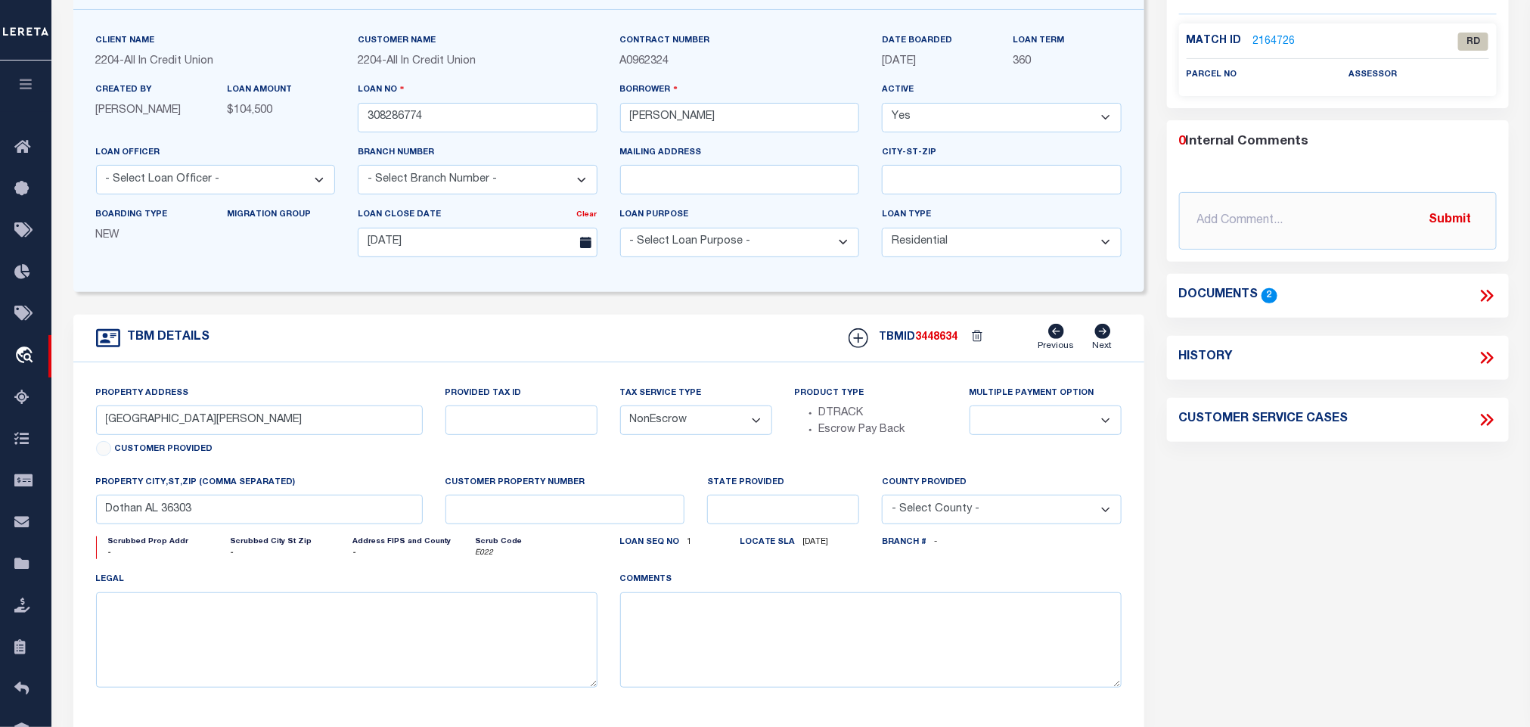
scroll to position [113, 0]
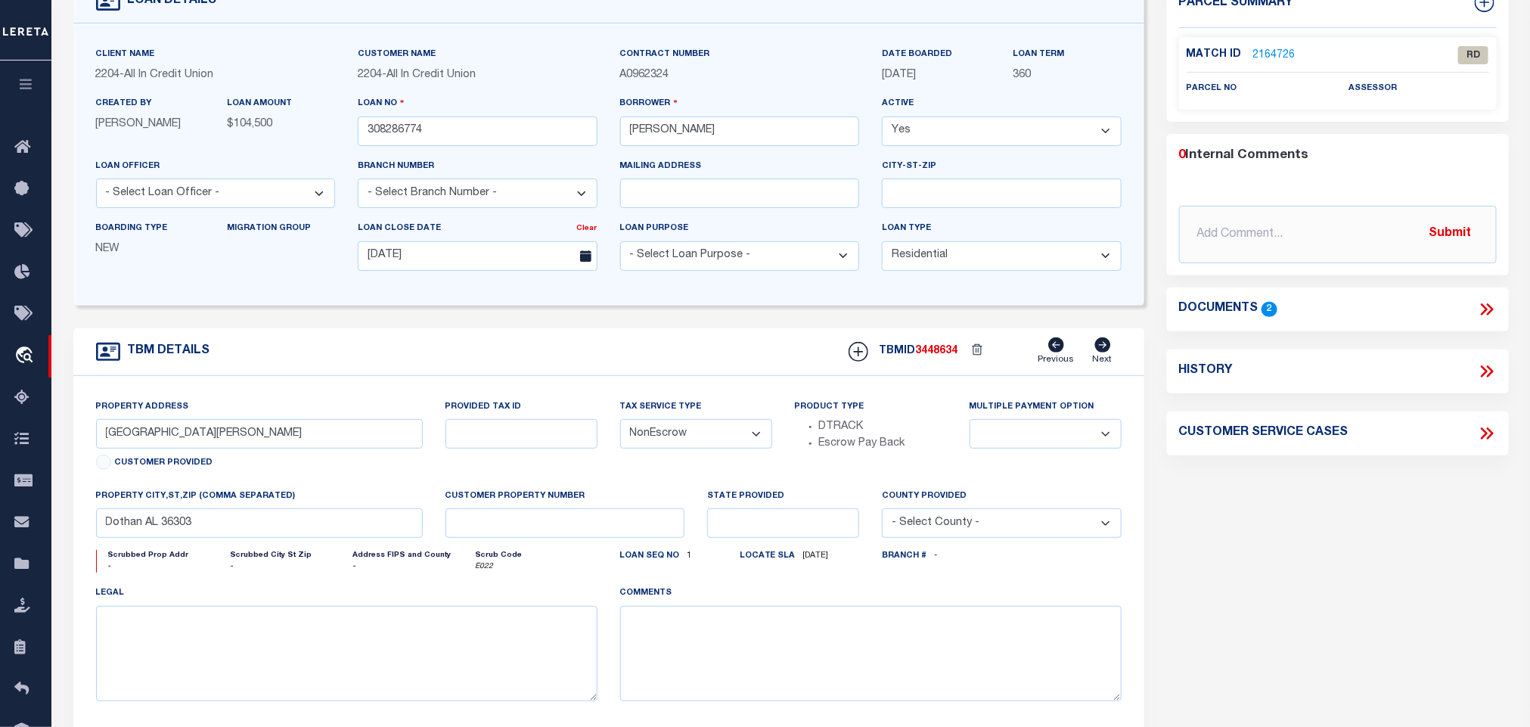
click at [1282, 51] on link "2164726" at bounding box center [1274, 56] width 42 height 16
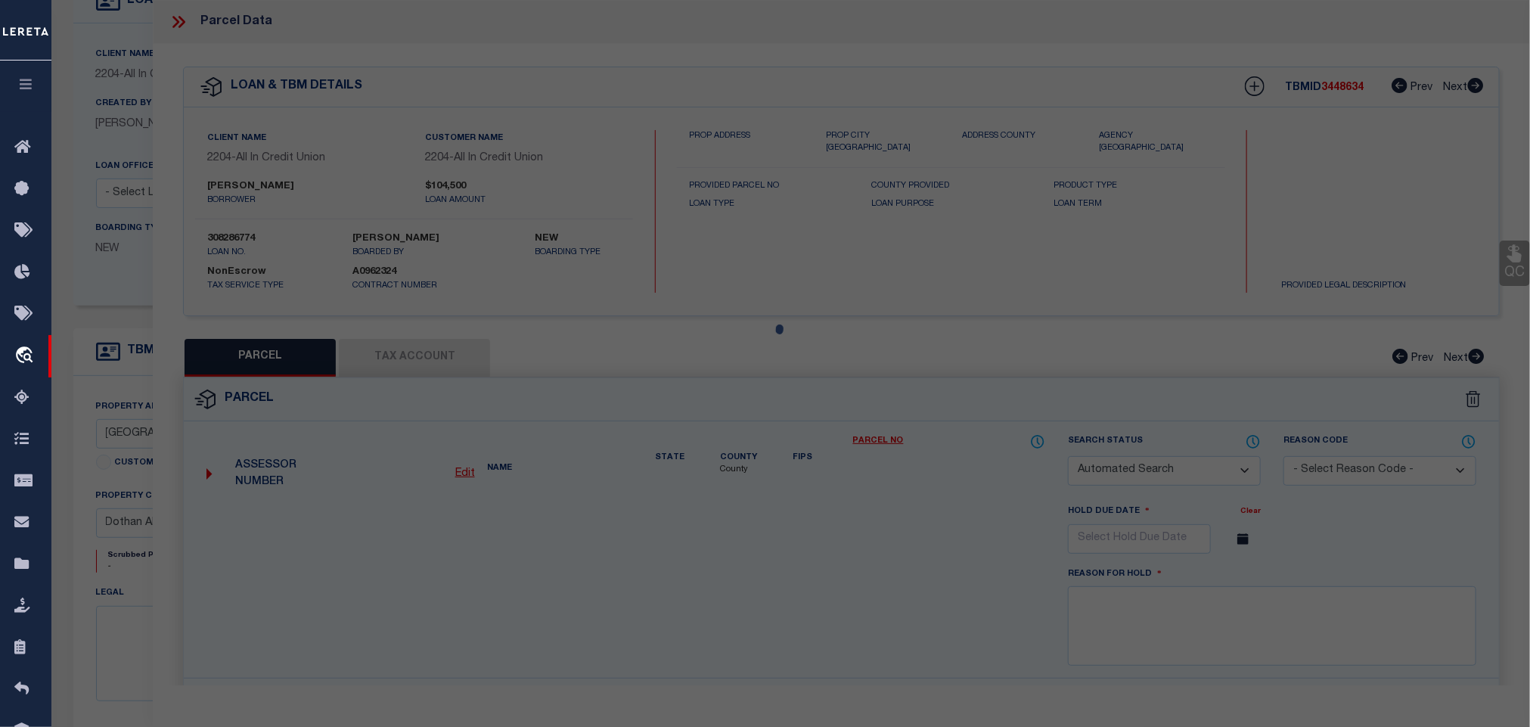
checkbox input "false"
select select "RD"
checkbox input "false"
type textarea "Need to call for legal confirmation."
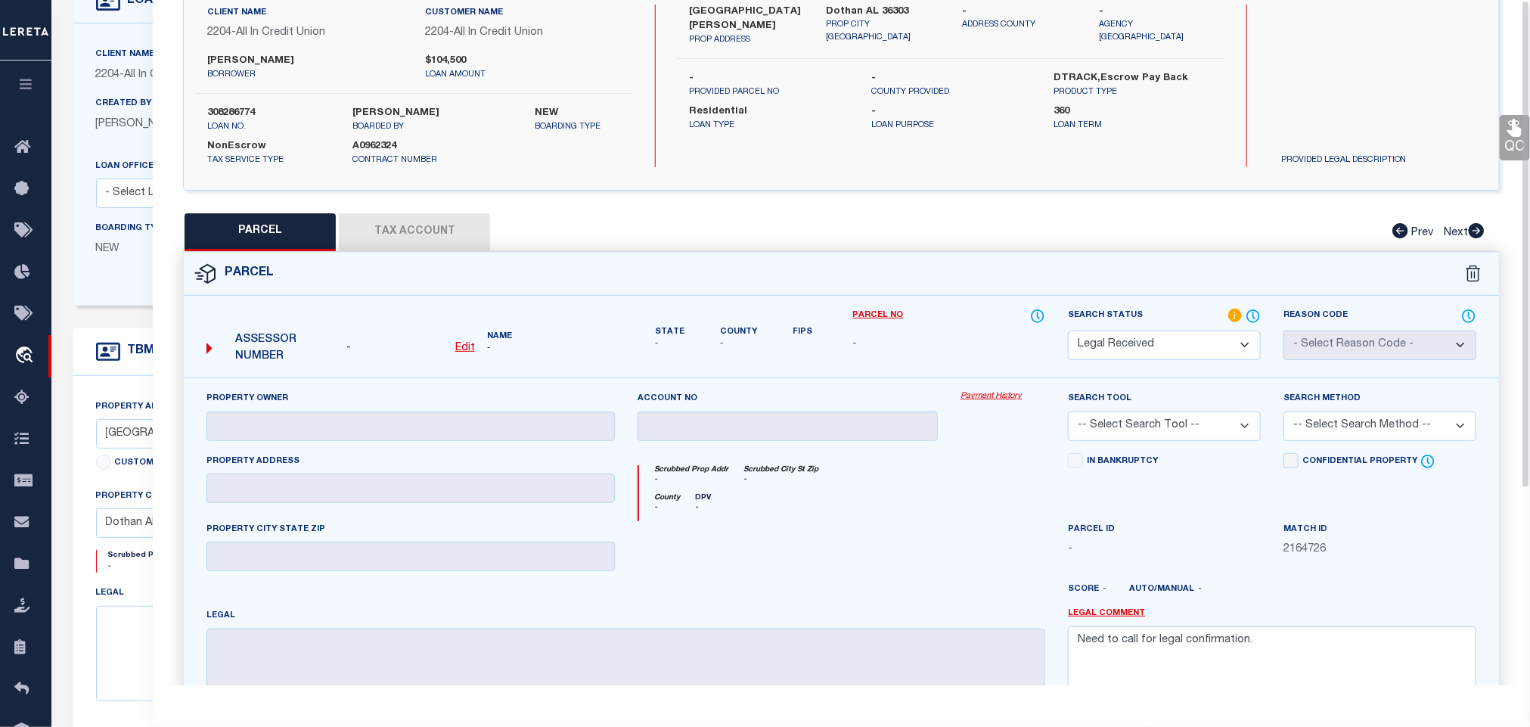
scroll to position [0, 0]
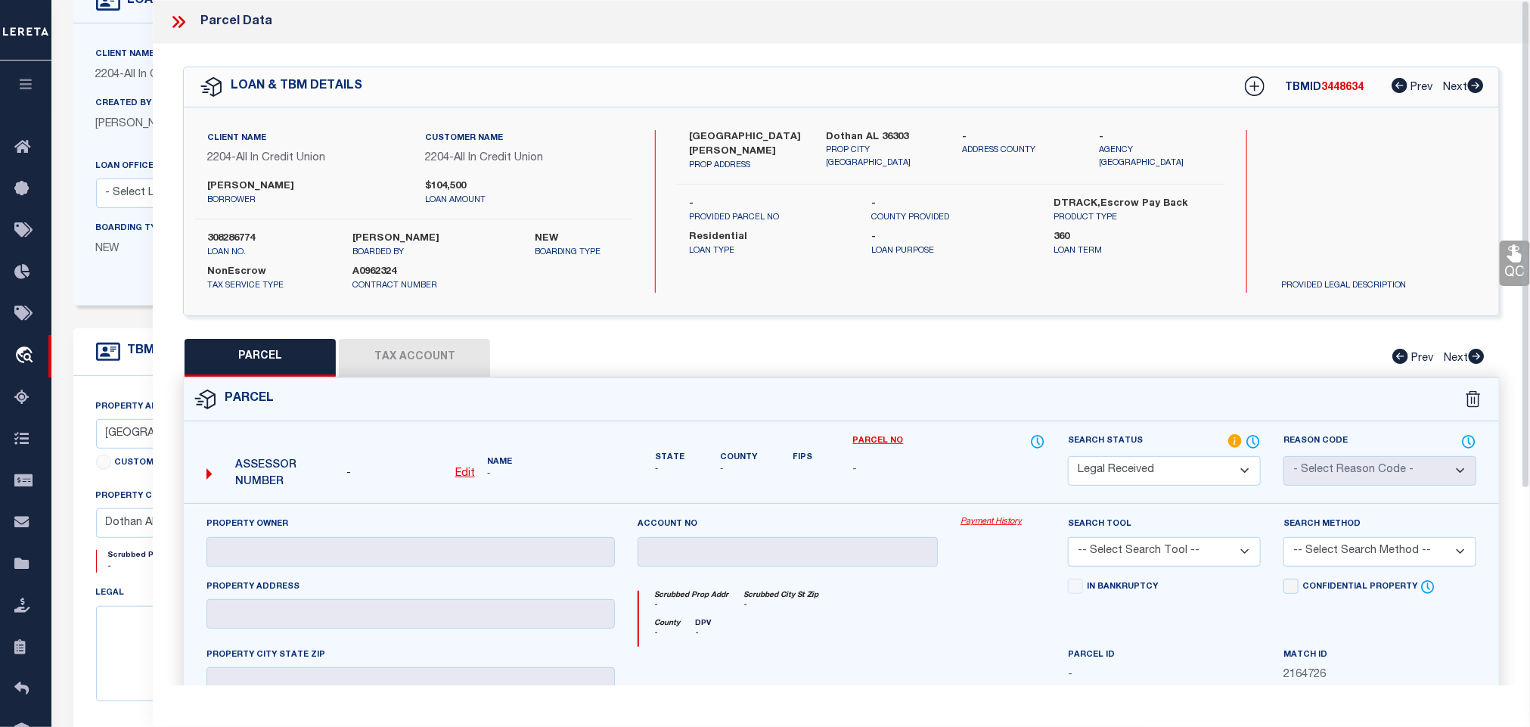
click at [186, 20] on icon at bounding box center [179, 22] width 20 height 20
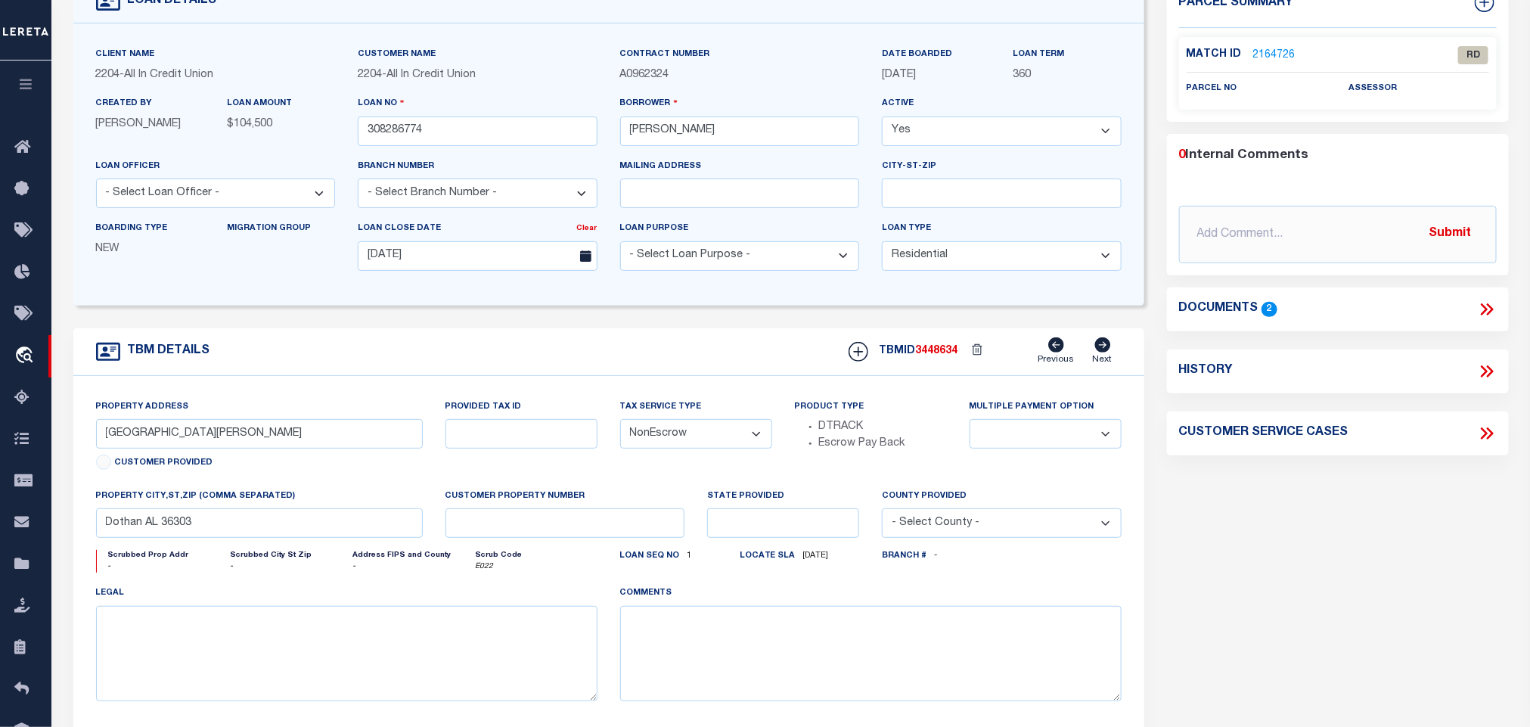
click at [1489, 304] on icon at bounding box center [1487, 309] width 20 height 20
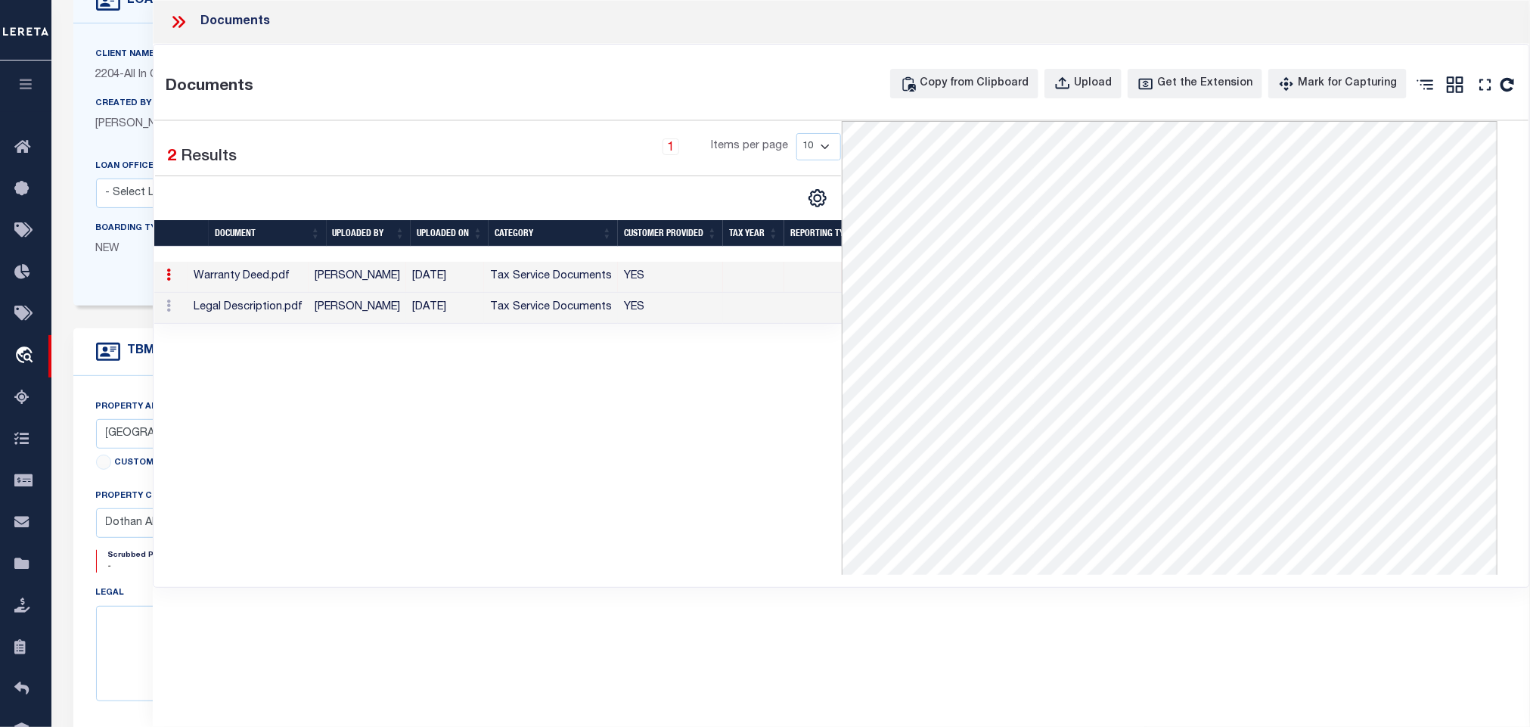
click at [516, 314] on td "Tax Service Documents" at bounding box center [551, 308] width 134 height 31
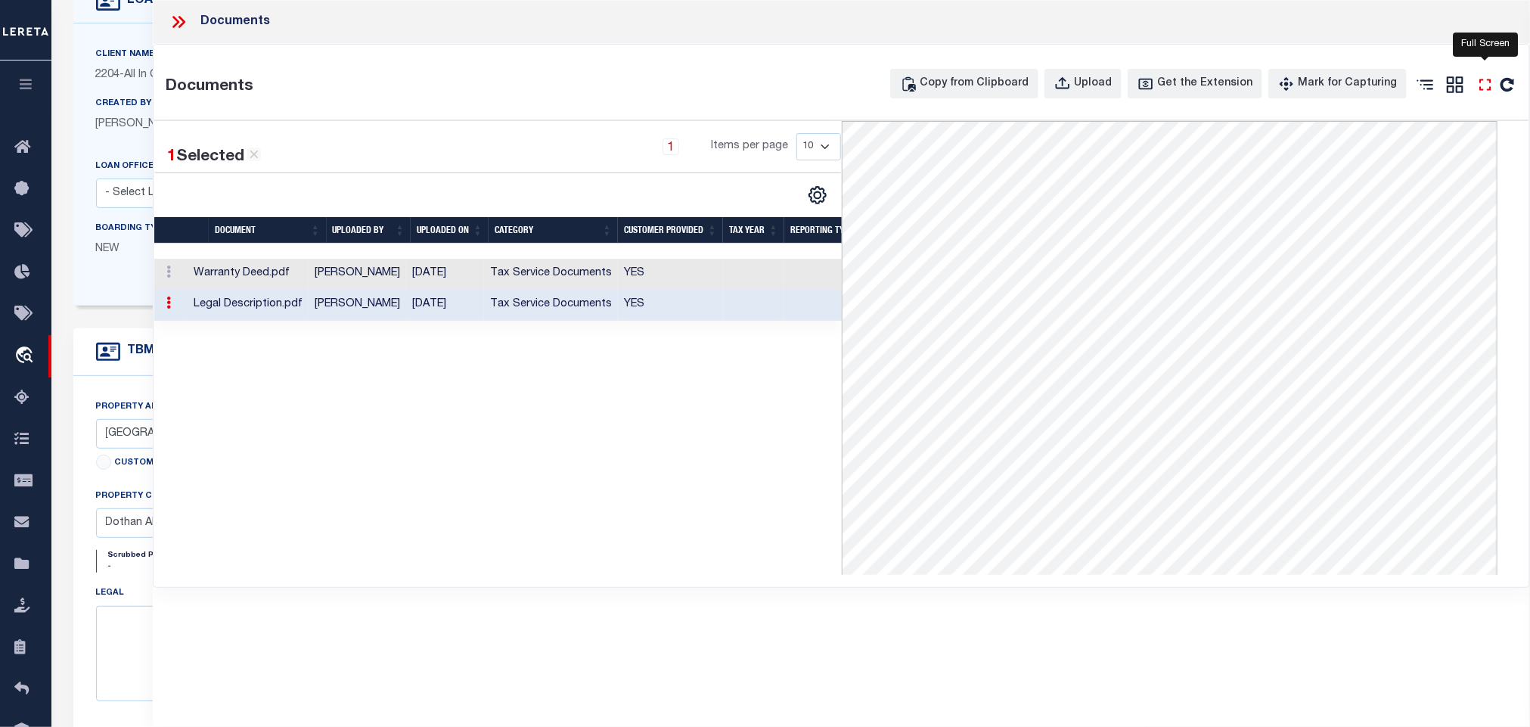
click at [1482, 82] on icon at bounding box center [1485, 85] width 20 height 20
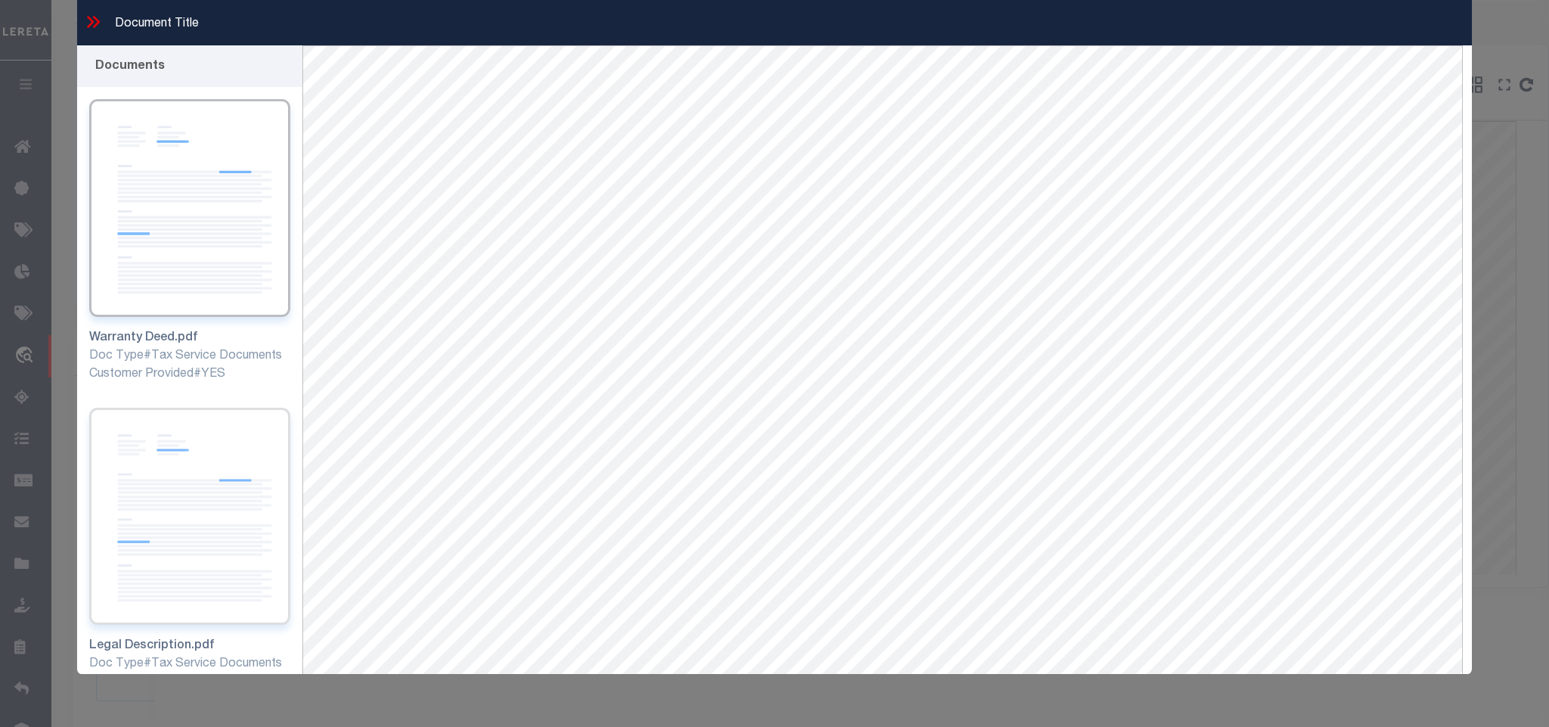
click at [225, 506] on img at bounding box center [189, 517] width 200 height 218
click at [168, 225] on img at bounding box center [189, 208] width 200 height 218
click at [161, 493] on img at bounding box center [189, 517] width 200 height 218
drag, startPoint x: 96, startPoint y: 16, endPoint x: 182, endPoint y: 150, distance: 159.2
click at [98, 16] on icon at bounding box center [93, 22] width 20 height 20
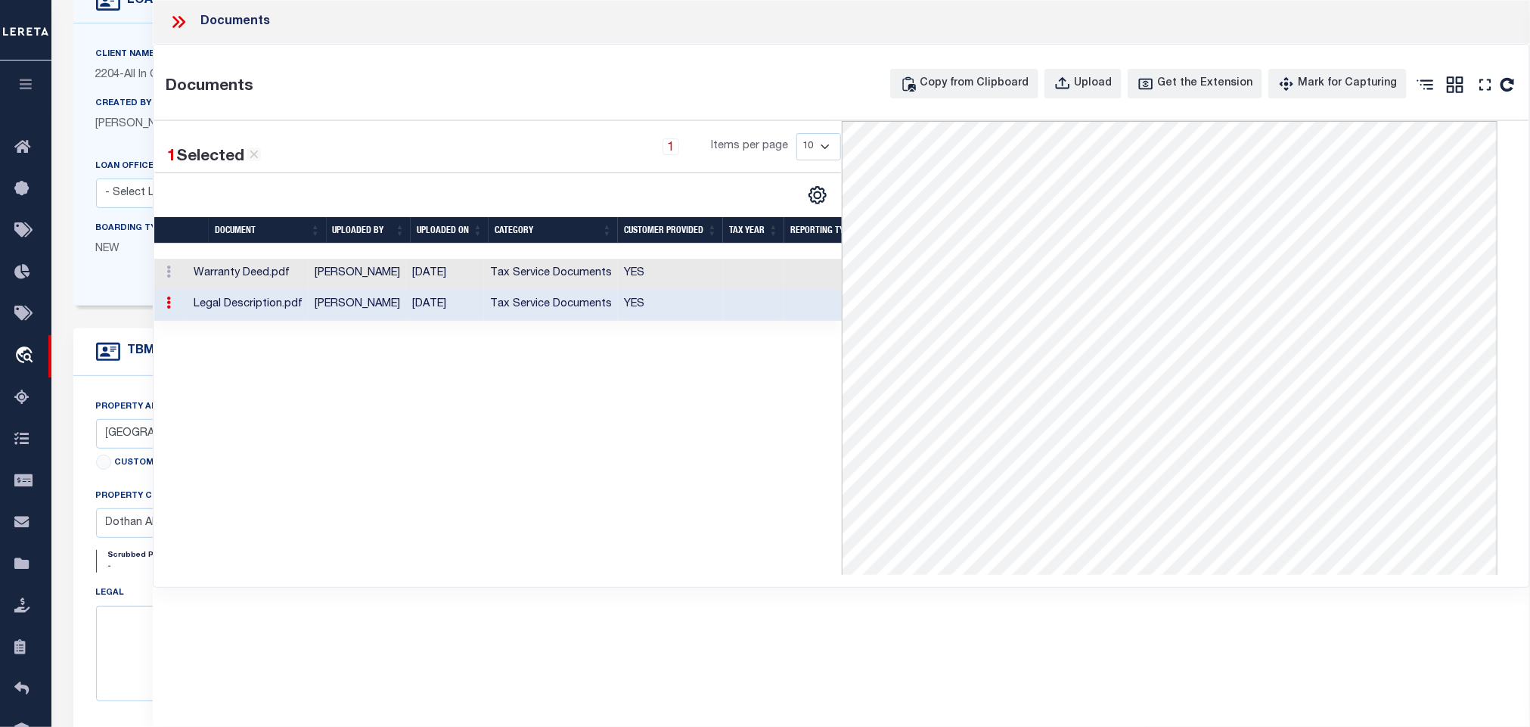
click at [175, 23] on icon at bounding box center [179, 22] width 20 height 20
